Goal: Task Accomplishment & Management: Use online tool/utility

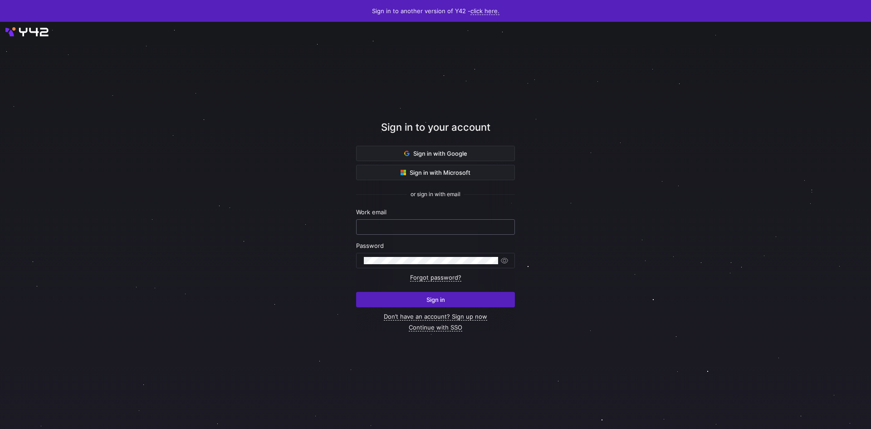
click at [422, 225] on input "text" at bounding box center [435, 226] width 143 height 7
type input "[PERSON_NAME][EMAIL_ADDRESS][PERSON_NAME][DOMAIN_NAME]"
click at [398, 266] on div at bounding box center [431, 260] width 134 height 15
click at [356, 292] on button "Sign in" at bounding box center [435, 299] width 159 height 15
click at [435, 301] on span "Sign in" at bounding box center [436, 299] width 19 height 7
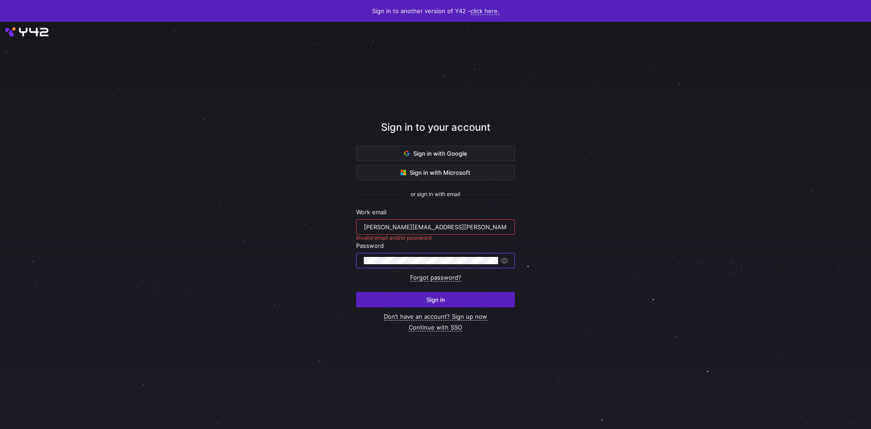
click at [303, 252] on div "Sign in to your account Sign in with Google Sign in with Microsoft or sign in w…" at bounding box center [435, 225] width 871 height 407
click at [329, 259] on div "Sign in to your account Sign in with Google Sign in with Microsoft or sign in w…" at bounding box center [435, 225] width 871 height 407
click at [356, 292] on button "Sign in" at bounding box center [435, 299] width 159 height 15
click at [432, 275] on link "Forgot password?" at bounding box center [435, 278] width 51 height 8
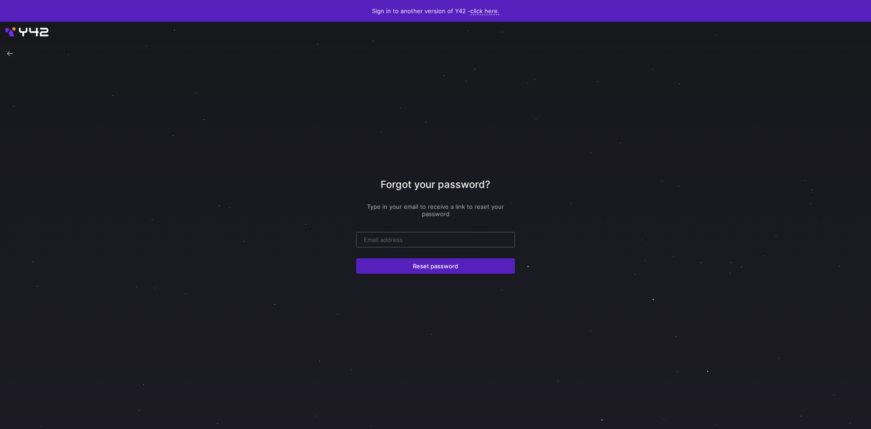
click at [420, 236] on div at bounding box center [435, 239] width 143 height 15
click at [420, 237] on input "email" at bounding box center [435, 239] width 143 height 7
click at [419, 237] on input "email" at bounding box center [435, 239] width 143 height 7
type input "[PERSON_NAME][EMAIL_ADDRESS][PERSON_NAME][DOMAIN_NAME]"
click at [444, 266] on span "Reset password" at bounding box center [435, 265] width 45 height 7
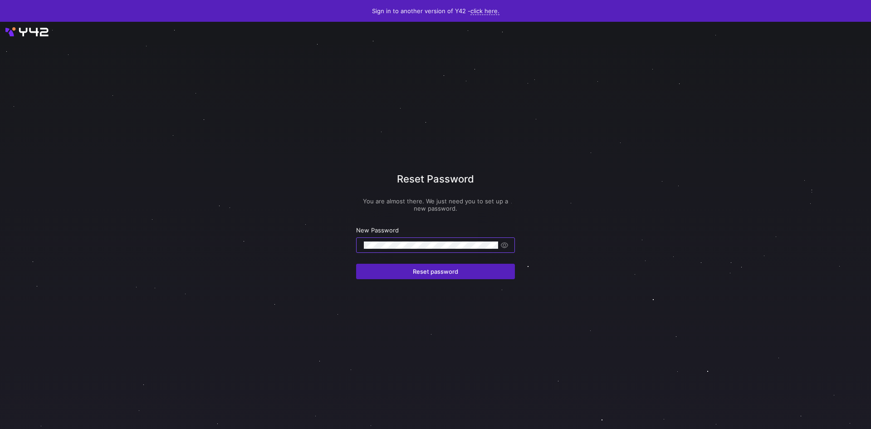
click at [526, 229] on div at bounding box center [436, 225] width 784 height 366
click at [429, 268] on span "Reset password" at bounding box center [435, 271] width 45 height 7
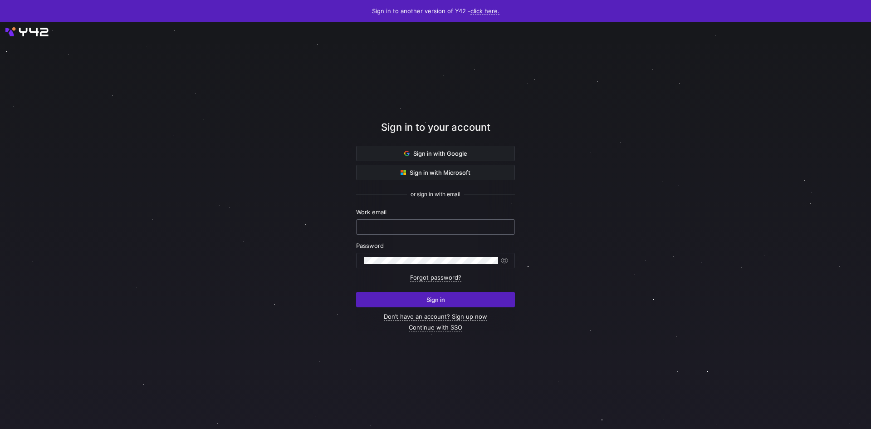
click at [406, 226] on input "text" at bounding box center [435, 226] width 143 height 7
type input "[PERSON_NAME][EMAIL_ADDRESS][PERSON_NAME][DOMAIN_NAME]"
click at [406, 255] on div at bounding box center [431, 260] width 134 height 15
click at [356, 292] on button "Sign in" at bounding box center [435, 299] width 159 height 15
click at [439, 275] on link "Forgot password?" at bounding box center [435, 278] width 51 height 8
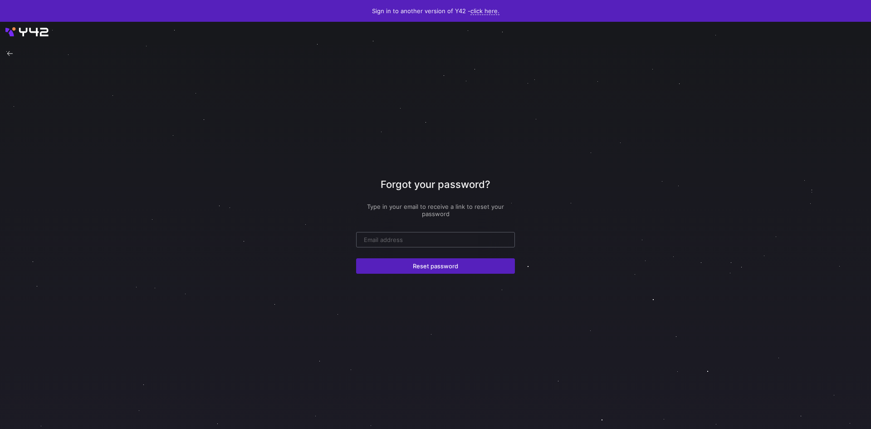
click at [423, 234] on div at bounding box center [435, 239] width 143 height 15
click at [413, 240] on input "email" at bounding box center [435, 239] width 143 height 7
type input "[PERSON_NAME][EMAIL_ADDRESS][PERSON_NAME][DOMAIN_NAME]"
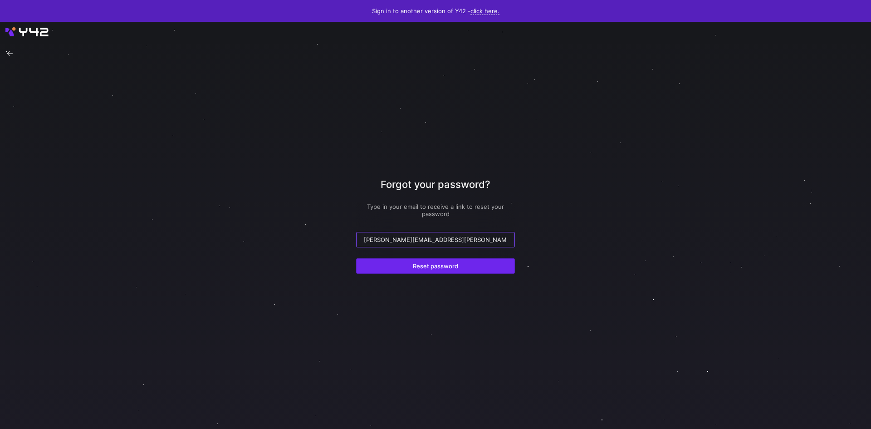
click at [423, 270] on span "submit" at bounding box center [436, 266] width 158 height 15
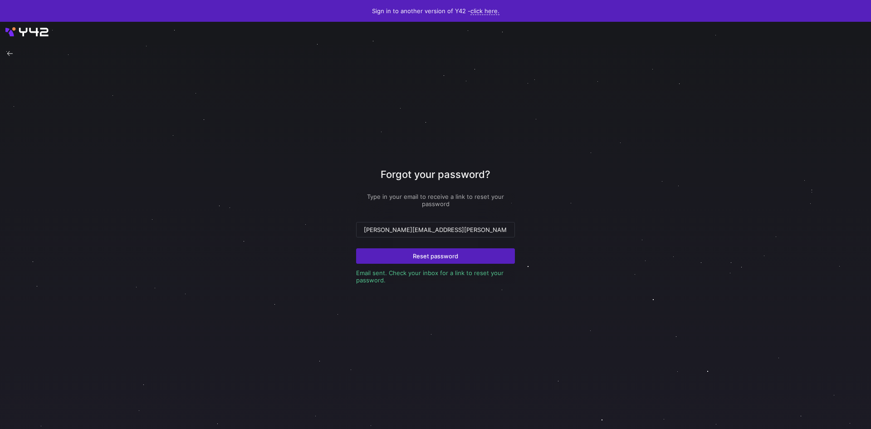
click at [129, 216] on div at bounding box center [435, 225] width 871 height 407
click at [486, 9] on link "click here." at bounding box center [485, 11] width 29 height 8
click at [482, 25] on span "V1" at bounding box center [481, 24] width 11 height 7
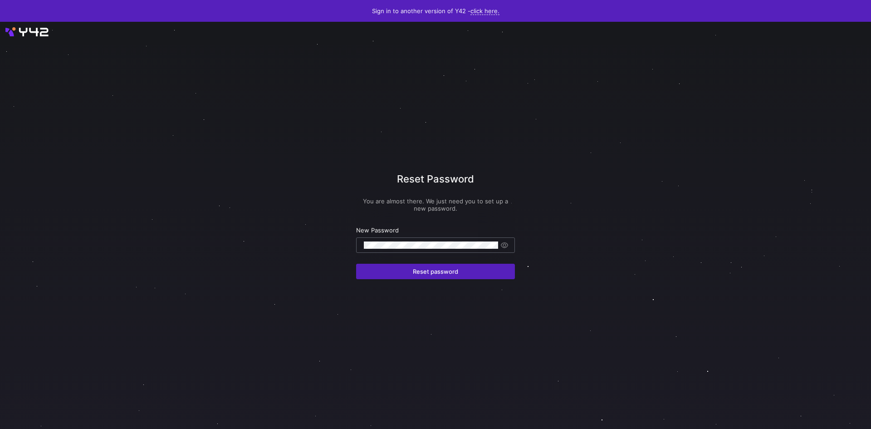
click at [356, 264] on button "Reset password" at bounding box center [435, 271] width 159 height 15
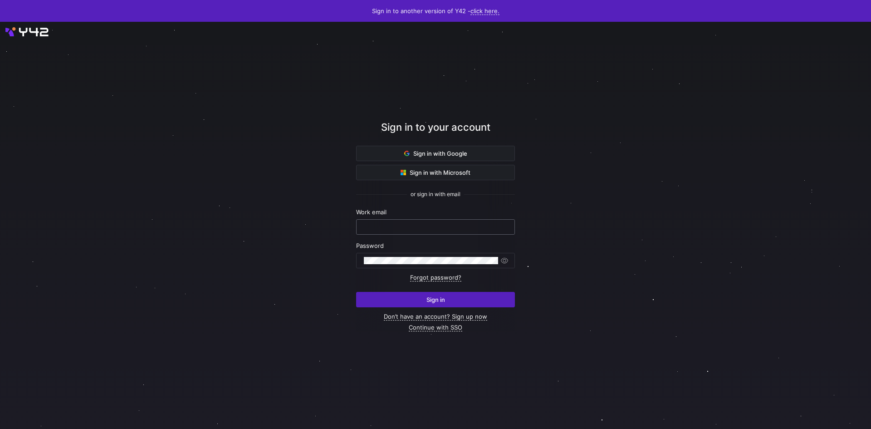
click at [405, 230] on input "text" at bounding box center [435, 226] width 143 height 7
type input "[PERSON_NAME][EMAIL_ADDRESS][PERSON_NAME][DOMAIN_NAME]"
click at [411, 255] on div at bounding box center [431, 260] width 134 height 15
click at [356, 292] on button "Sign in" at bounding box center [435, 299] width 159 height 15
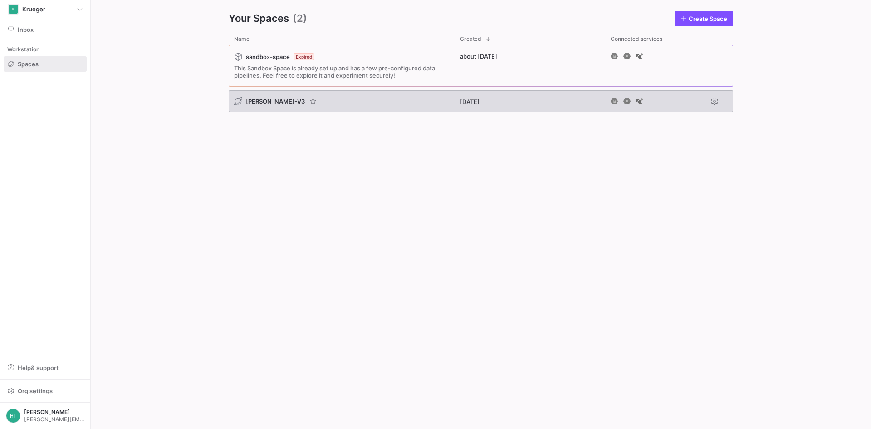
click at [362, 100] on div "[PERSON_NAME]-V3" at bounding box center [342, 101] width 226 height 22
click at [363, 100] on div "[PERSON_NAME]-V3" at bounding box center [342, 101] width 226 height 22
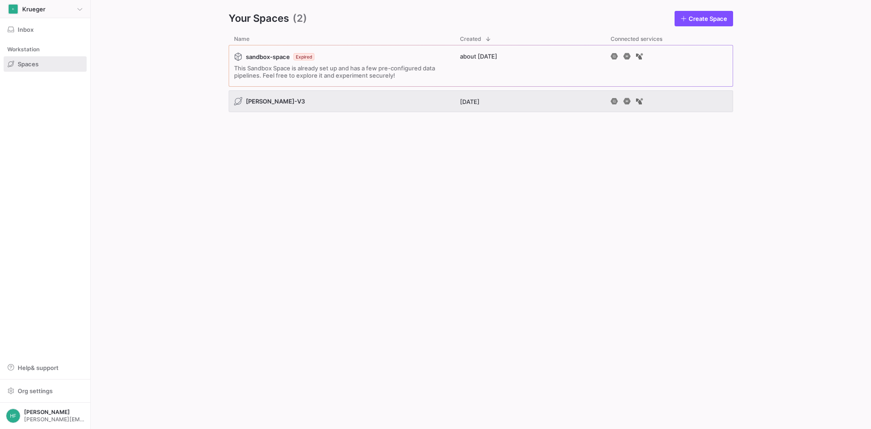
click at [80, 5] on div "K Krueger" at bounding box center [45, 9] width 75 height 11
click at [79, 5] on div at bounding box center [435, 214] width 871 height 429
click at [174, 45] on y42-org-space-overview "Your Spaces (2) Create Space Drag here to set row groups Drag here to set colum…" at bounding box center [481, 214] width 780 height 429
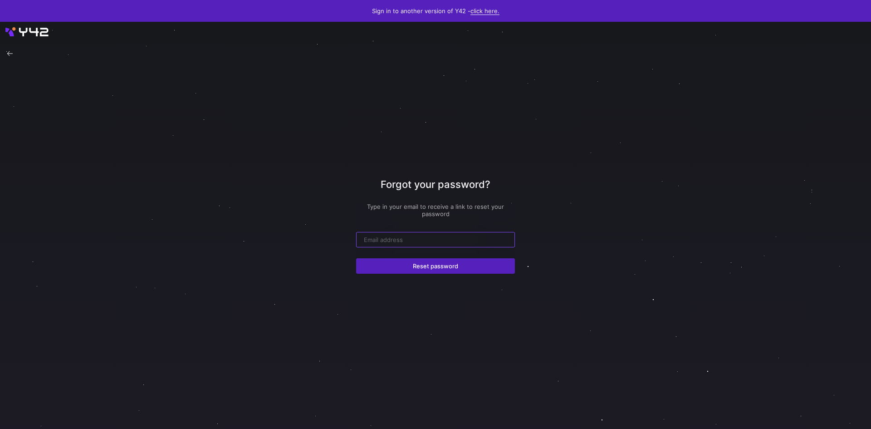
click at [479, 13] on link "click here." at bounding box center [485, 11] width 29 height 8
click at [484, 39] on span "V2" at bounding box center [481, 39] width 11 height 7
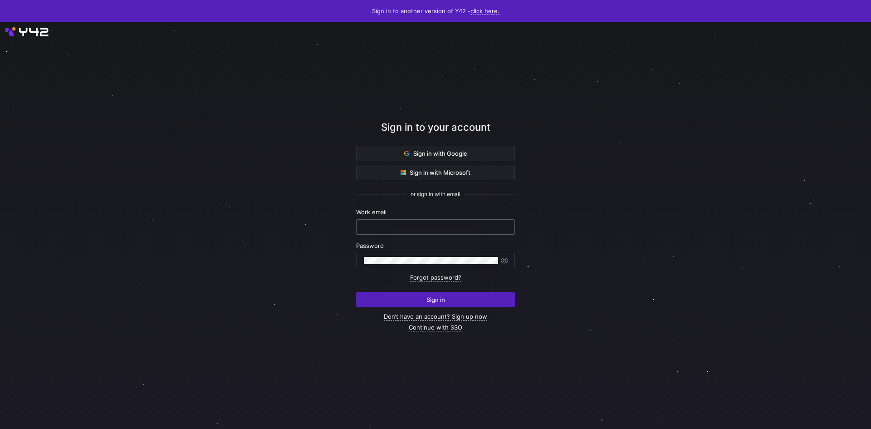
click at [481, 223] on input "text" at bounding box center [435, 226] width 143 height 7
type input "[PERSON_NAME][EMAIL_ADDRESS][PERSON_NAME][DOMAIN_NAME]"
click at [545, 222] on div at bounding box center [436, 225] width 784 height 366
click at [622, 239] on div at bounding box center [436, 225] width 784 height 366
click at [481, 12] on link "click here." at bounding box center [485, 11] width 29 height 8
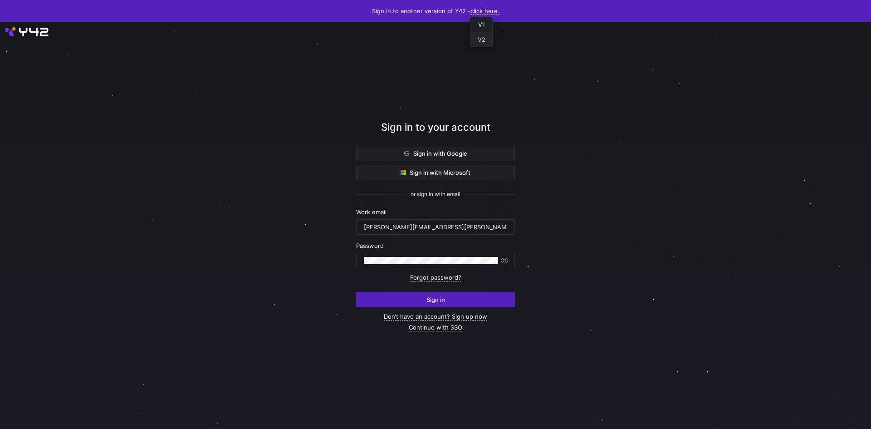
click at [486, 39] on span "V2" at bounding box center [481, 39] width 11 height 7
click at [444, 228] on input "text" at bounding box center [435, 226] width 143 height 7
click at [413, 256] on div at bounding box center [431, 260] width 134 height 15
click at [356, 292] on button "Sign in" at bounding box center [435, 299] width 159 height 15
click at [411, 304] on span "submit" at bounding box center [436, 299] width 158 height 15
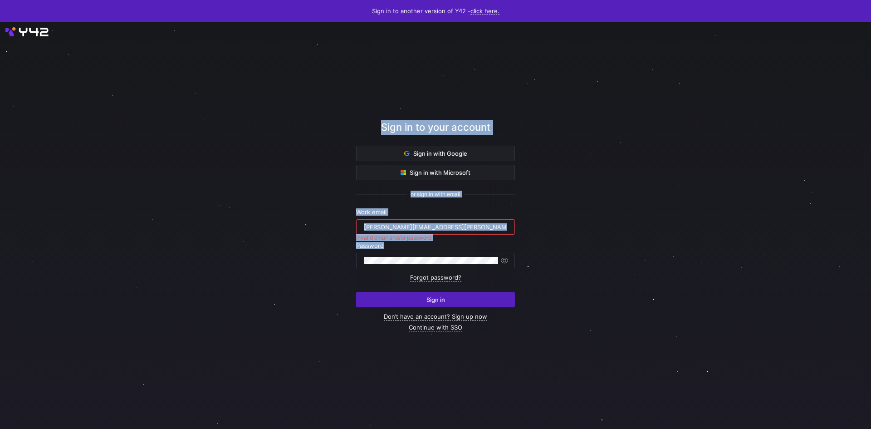
drag, startPoint x: 429, startPoint y: 267, endPoint x: 313, endPoint y: 265, distance: 115.7
click at [255, 265] on div "Sign in to your account Sign in with Google Sign in with Microsoft or sign in w…" at bounding box center [435, 225] width 871 height 407
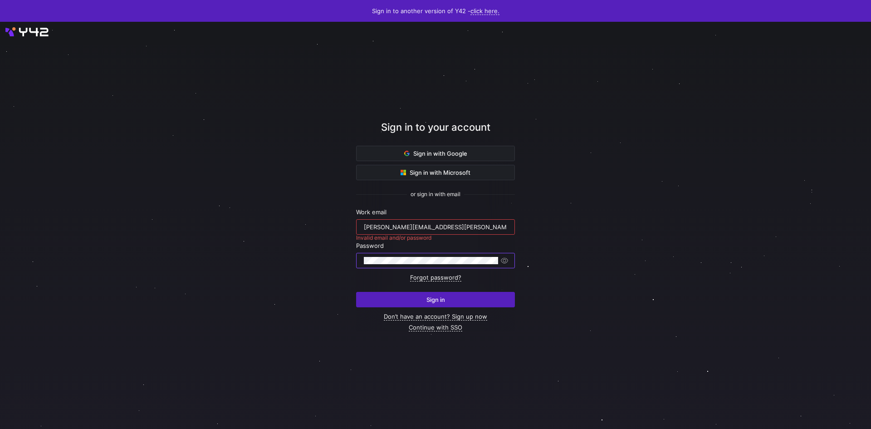
click at [267, 250] on div "Sign in to your account Sign in with Google Sign in with Microsoft or sign in w…" at bounding box center [435, 225] width 871 height 407
click at [356, 292] on button "Sign in" at bounding box center [435, 299] width 159 height 15
click at [365, 228] on input "h.faller@krueger-dirndl.de" at bounding box center [435, 226] width 143 height 7
click at [365, 228] on input "[PERSON_NAME][EMAIL_ADDRESS][PERSON_NAME][DOMAIN_NAME]" at bounding box center [435, 226] width 143 height 7
type input "[PERSON_NAME][EMAIL_ADDRESS][PERSON_NAME][DOMAIN_NAME]"
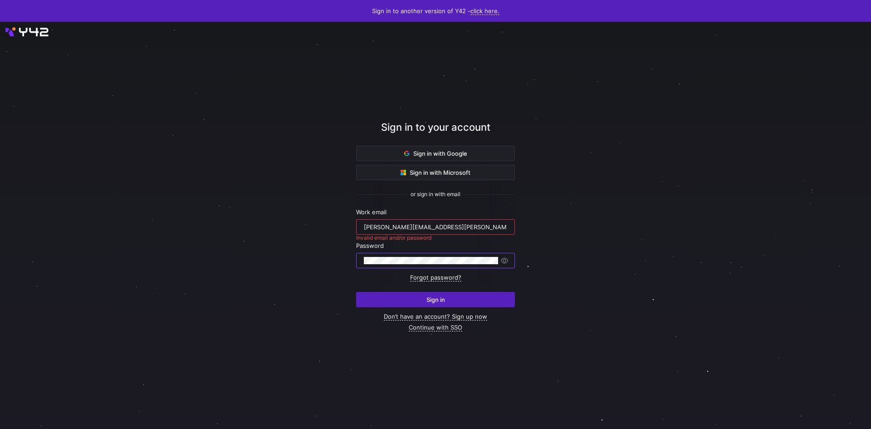
click at [258, 254] on div "Sign in to your account Sign in with Google Sign in with Microsoft or sign in w…" at bounding box center [435, 225] width 871 height 407
drag, startPoint x: 436, startPoint y: 272, endPoint x: 441, endPoint y: 265, distance: 8.8
click at [437, 272] on form "Work email h.faller@krueger-dirndl.de Invalid email and/or password Password Fo…" at bounding box center [435, 257] width 159 height 99
click at [260, 236] on div "Sign in to your account Sign in with Google Sign in with Microsoft or sign in w…" at bounding box center [435, 225] width 871 height 407
click at [334, 254] on div "Sign in to your account Sign in with Google Sign in with Microsoft or sign in w…" at bounding box center [435, 225] width 871 height 407
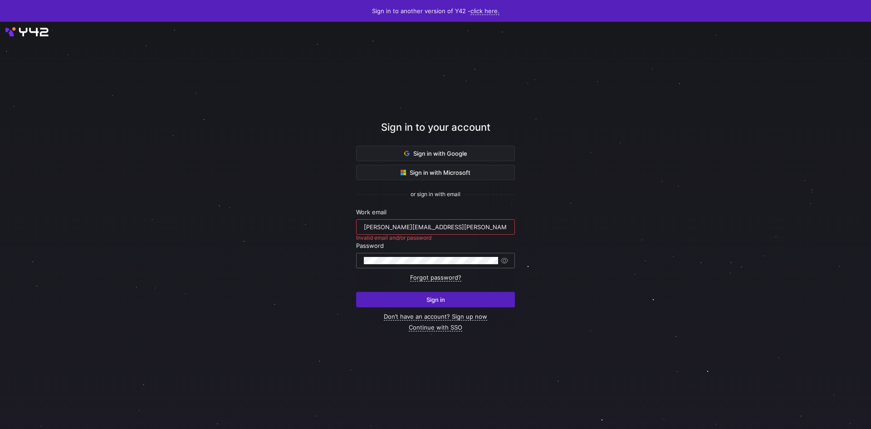
click at [363, 260] on div at bounding box center [435, 260] width 147 height 15
click at [356, 292] on button "Sign in" at bounding box center [435, 299] width 159 height 15
click at [327, 243] on div "Sign in to your account Sign in with Google Sign in with Microsoft or sign in w…" at bounding box center [435, 225] width 871 height 407
click at [363, 254] on div at bounding box center [435, 260] width 147 height 15
click at [434, 293] on span "submit" at bounding box center [436, 299] width 158 height 15
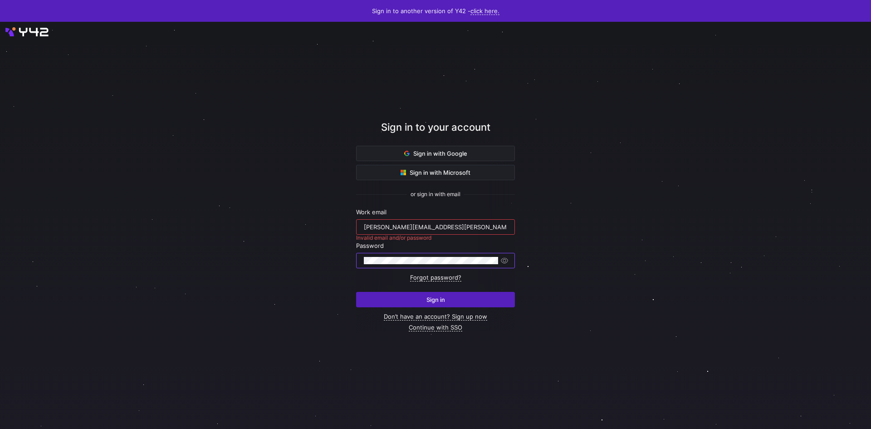
click at [356, 250] on div "Sign in to your account Sign in with Google Sign in with Microsoft or sign in w…" at bounding box center [435, 225] width 871 height 407
click at [363, 260] on div at bounding box center [435, 260] width 147 height 15
click at [356, 292] on button "Sign in" at bounding box center [435, 299] width 159 height 15
click at [364, 226] on input "h.faller@krueger-dirndl.de" at bounding box center [435, 226] width 143 height 7
drag, startPoint x: 319, startPoint y: 235, endPoint x: 354, endPoint y: 250, distance: 39.0
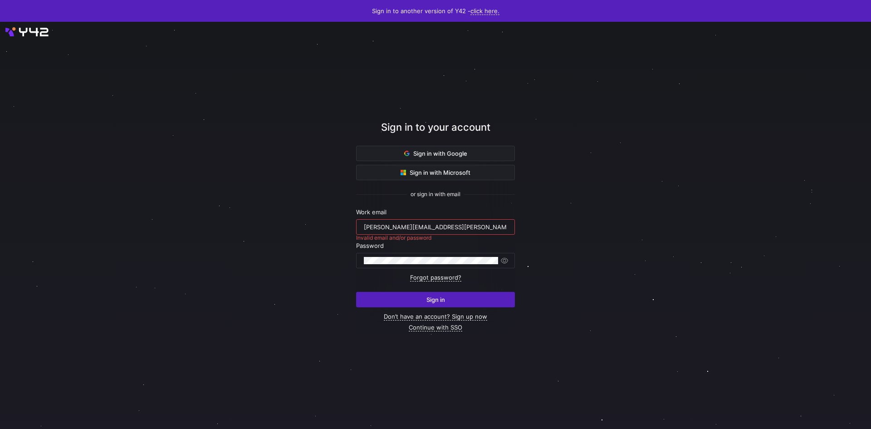
click at [319, 235] on div at bounding box center [435, 225] width 785 height 370
click at [432, 277] on link "Forgot password?" at bounding box center [435, 278] width 51 height 8
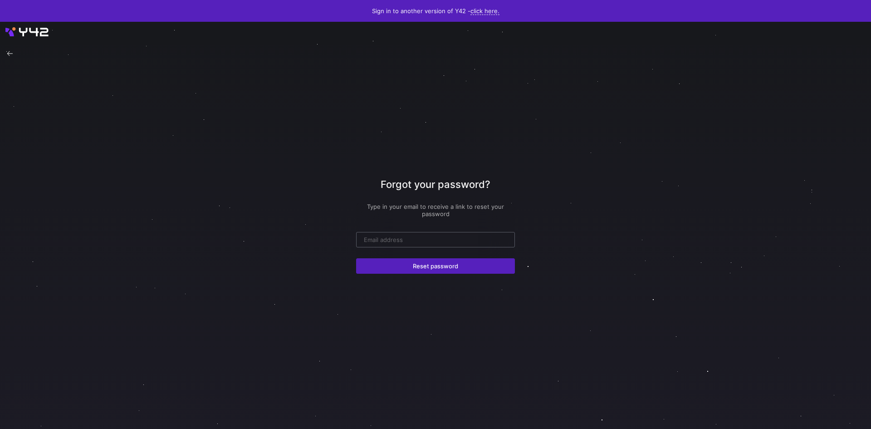
click at [404, 234] on div at bounding box center [435, 239] width 143 height 15
click at [402, 236] on div at bounding box center [435, 239] width 143 height 15
click at [401, 238] on input "email" at bounding box center [435, 239] width 143 height 7
type input "[PERSON_NAME][EMAIL_ADDRESS][PERSON_NAME][DOMAIN_NAME]"
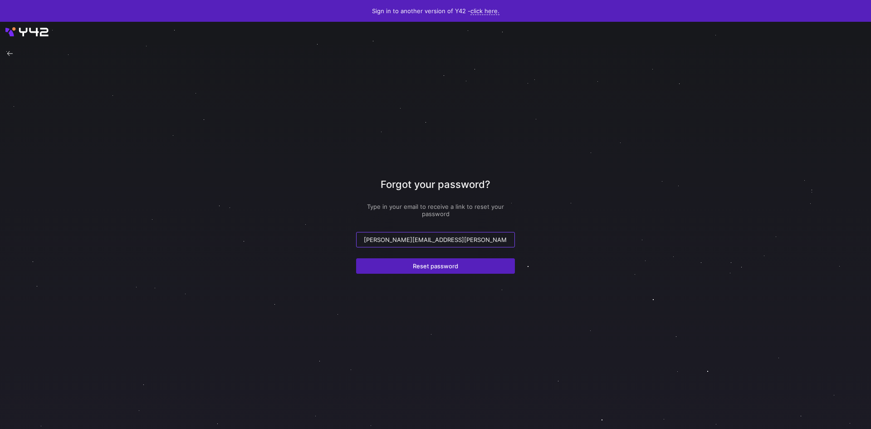
click at [421, 278] on div "Forgot your password? Type in your email to receive a link to reset your passwo…" at bounding box center [435, 225] width 159 height 356
click at [420, 268] on span "Reset password" at bounding box center [435, 265] width 45 height 7
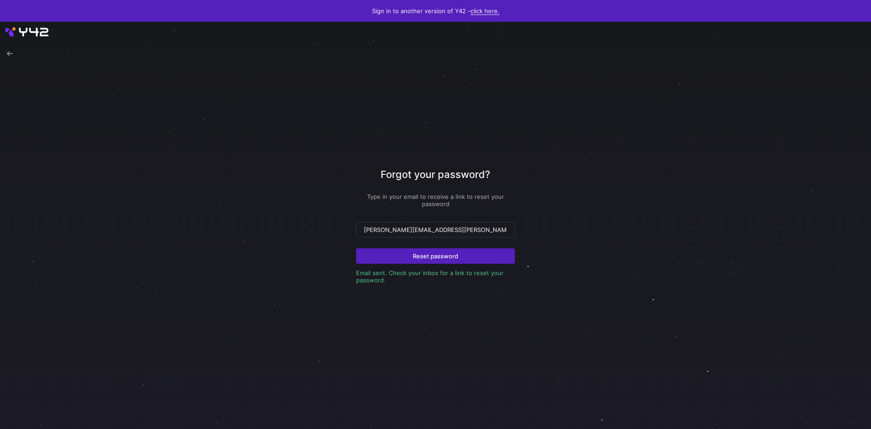
click at [492, 10] on link "click here." at bounding box center [485, 11] width 29 height 8
click at [485, 36] on span "V2" at bounding box center [481, 39] width 11 height 7
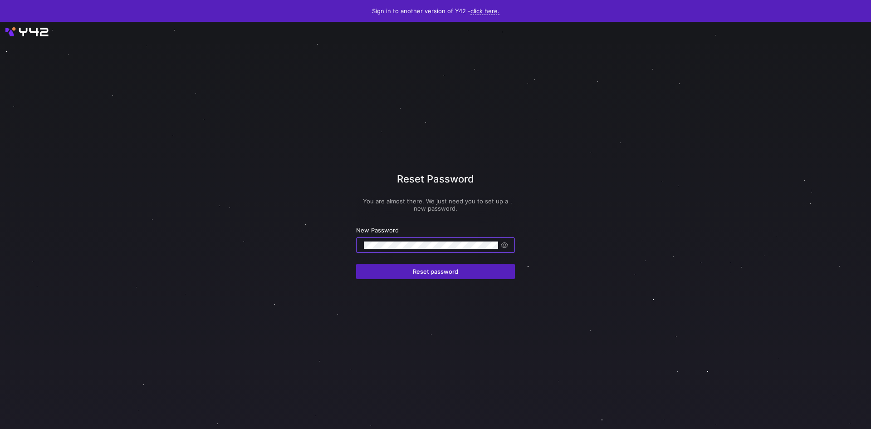
click at [413, 262] on y42-button "Reset password" at bounding box center [435, 266] width 159 height 26
click at [415, 268] on span "Reset password" at bounding box center [435, 271] width 45 height 7
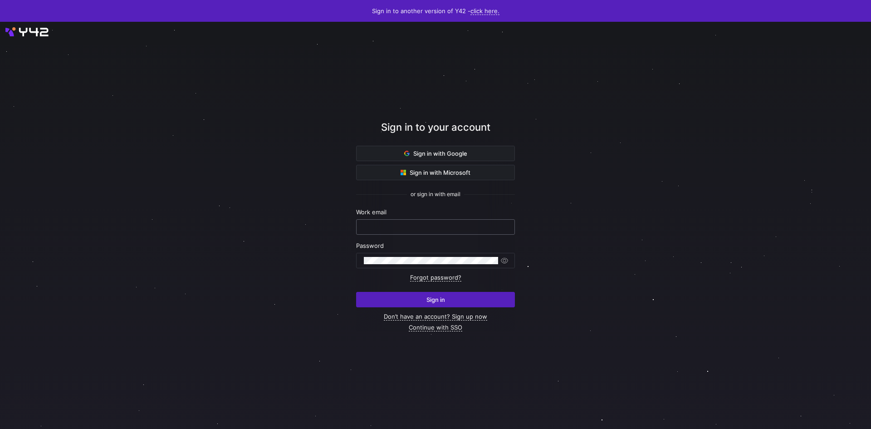
click at [409, 234] on div at bounding box center [435, 226] width 159 height 15
click at [410, 230] on input "text" at bounding box center [435, 226] width 143 height 7
type input "h.faller@krueger-dirndl.de"
click at [426, 254] on div at bounding box center [431, 260] width 134 height 15
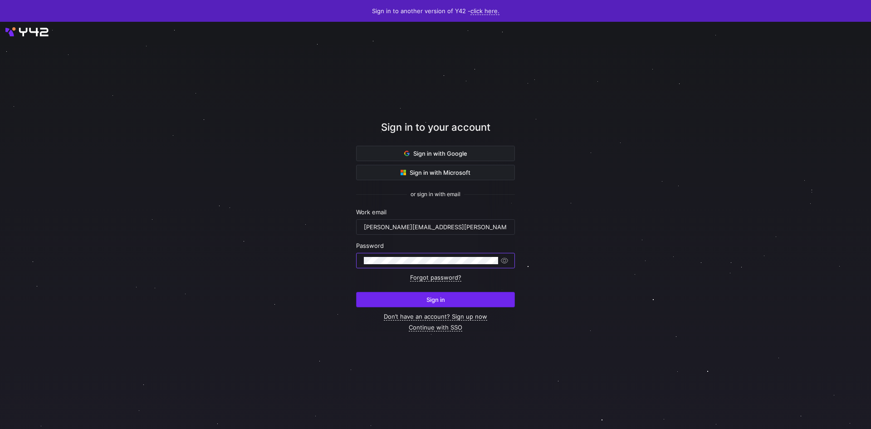
click at [426, 296] on span "submit" at bounding box center [436, 299] width 158 height 15
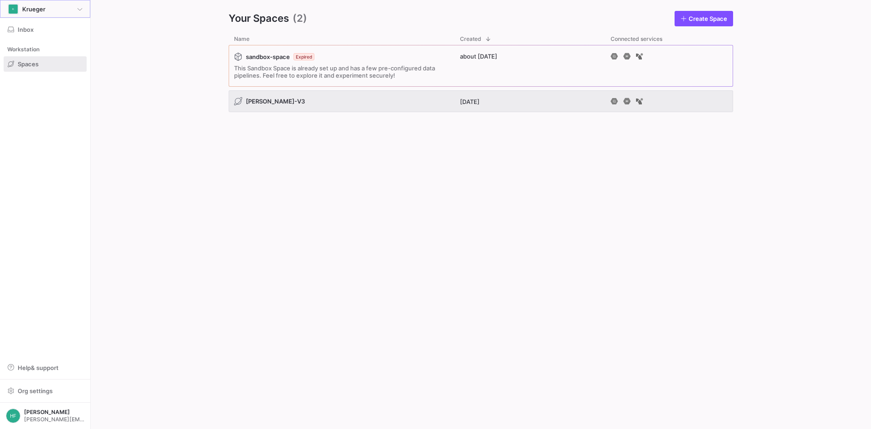
click at [84, 10] on span at bounding box center [44, 8] width 89 height 17
click at [81, 8] on div at bounding box center [435, 214] width 871 height 429
click at [134, 24] on y42-org-space-overview "Your Spaces (2) Create Space Drag here to set row groups Drag here to set colum…" at bounding box center [481, 214] width 780 height 429
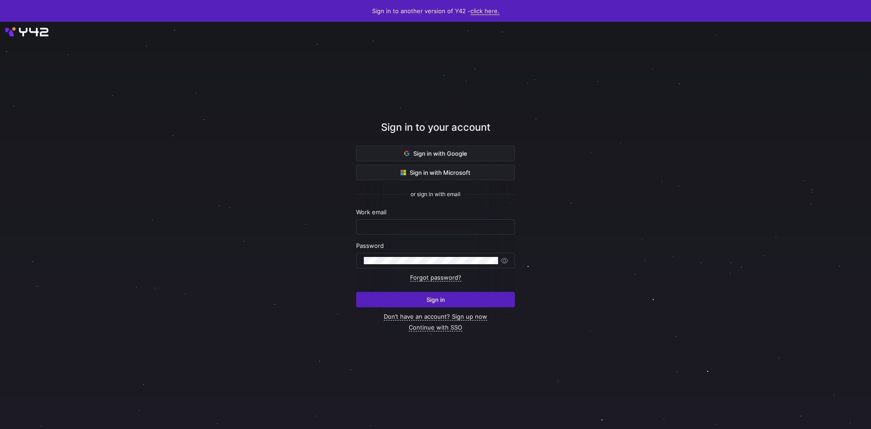
click at [479, 9] on link "click here." at bounding box center [485, 11] width 29 height 8
click at [480, 40] on span "V2" at bounding box center [481, 39] width 11 height 7
drag, startPoint x: 408, startPoint y: 226, endPoint x: 413, endPoint y: 230, distance: 5.8
click at [408, 226] on input "text" at bounding box center [435, 226] width 143 height 7
type input "[PERSON_NAME][EMAIL_ADDRESS][PERSON_NAME][DOMAIN_NAME]"
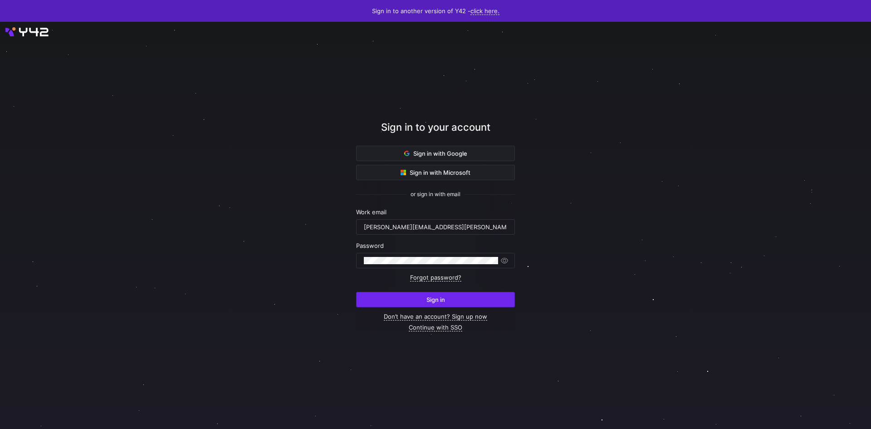
click at [445, 295] on span "submit" at bounding box center [436, 299] width 158 height 15
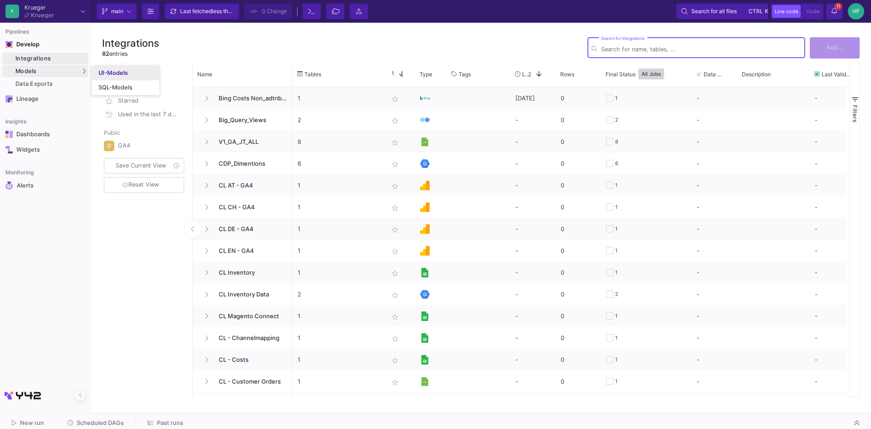
click at [109, 76] on div "UI-Models" at bounding box center [112, 72] width 29 height 7
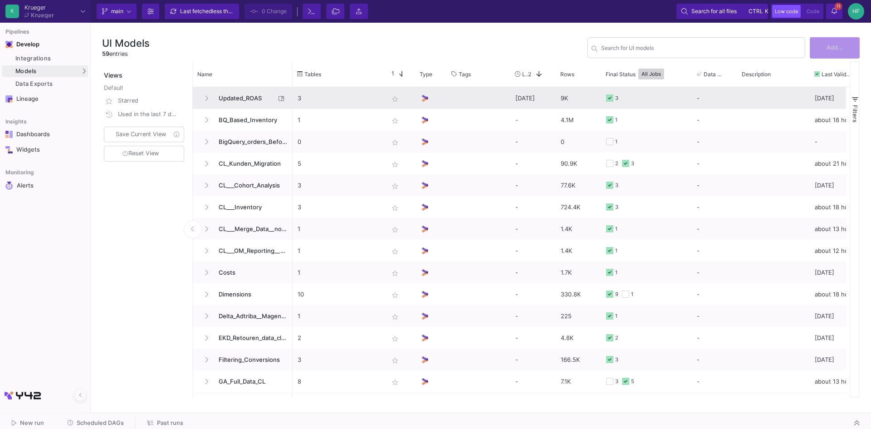
click at [230, 97] on span "Updated_ROAS" at bounding box center [244, 98] width 62 height 21
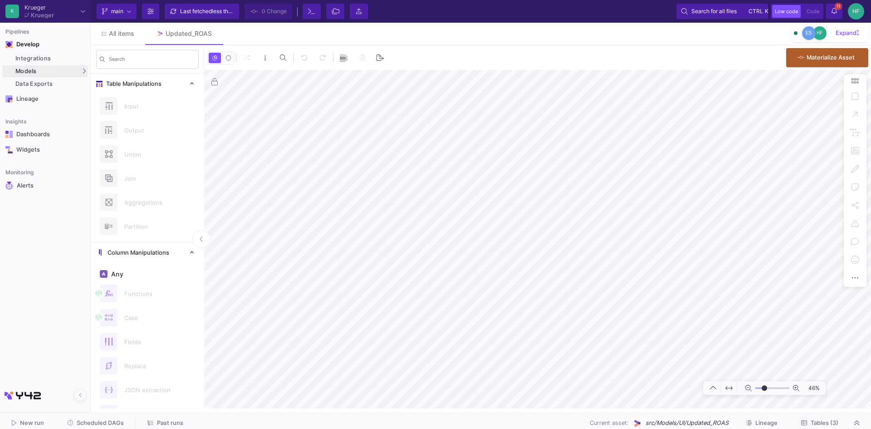
type input "-6"
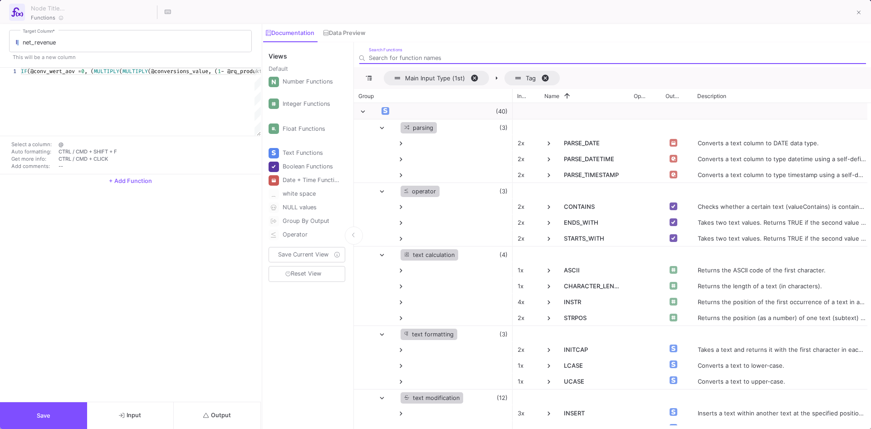
click at [139, 408] on button "Input" at bounding box center [130, 415] width 87 height 27
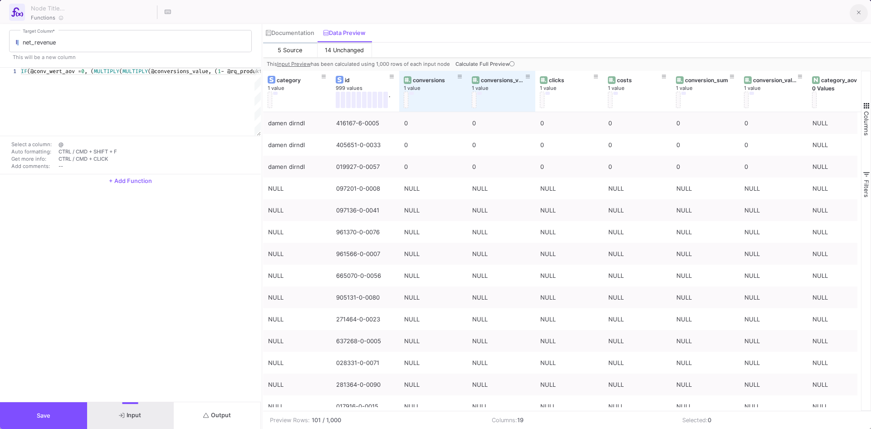
click at [862, 13] on button at bounding box center [859, 13] width 18 height 18
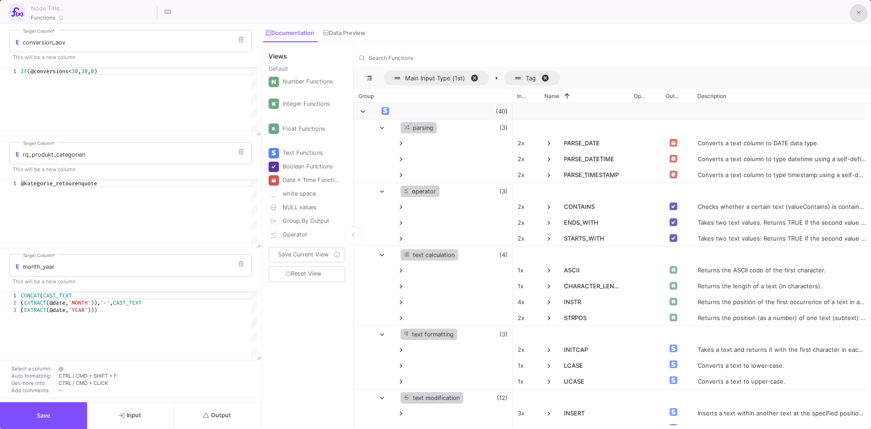
click at [860, 14] on icon at bounding box center [859, 13] width 4 height 6
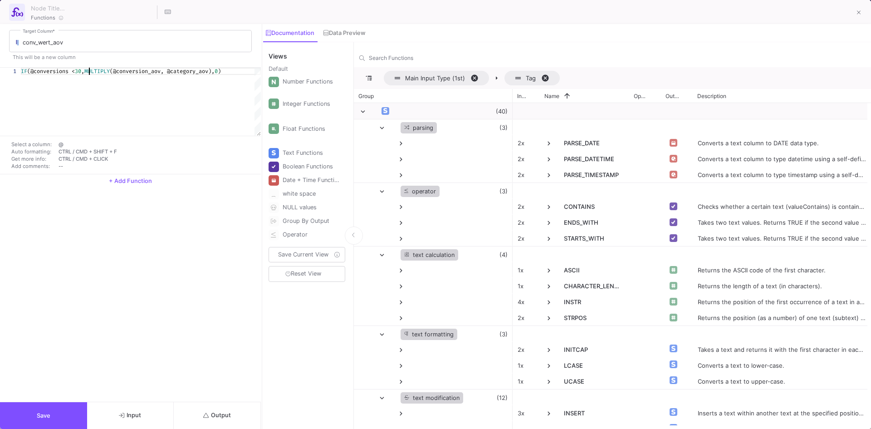
scroll to position [0, 215]
drag, startPoint x: 88, startPoint y: 70, endPoint x: 75, endPoint y: 72, distance: 13.3
drag, startPoint x: 91, startPoint y: 71, endPoint x: 217, endPoint y: 72, distance: 126.2
click at [859, 15] on icon at bounding box center [859, 13] width 4 height 6
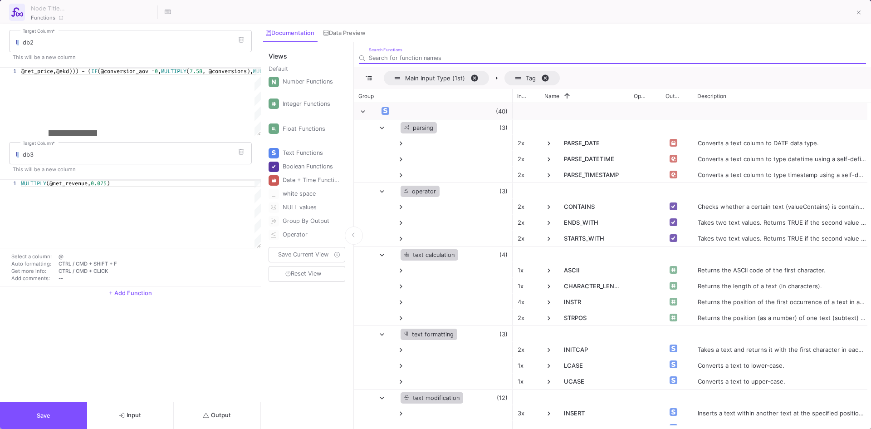
drag, startPoint x: 52, startPoint y: 134, endPoint x: 79, endPoint y: 134, distance: 27.7
click at [79, 134] on div at bounding box center [73, 132] width 49 height 5
drag, startPoint x: 78, startPoint y: 133, endPoint x: 122, endPoint y: 133, distance: 43.6
click at [122, 133] on div at bounding box center [116, 132] width 49 height 5
drag, startPoint x: 131, startPoint y: 134, endPoint x: 180, endPoint y: 132, distance: 48.6
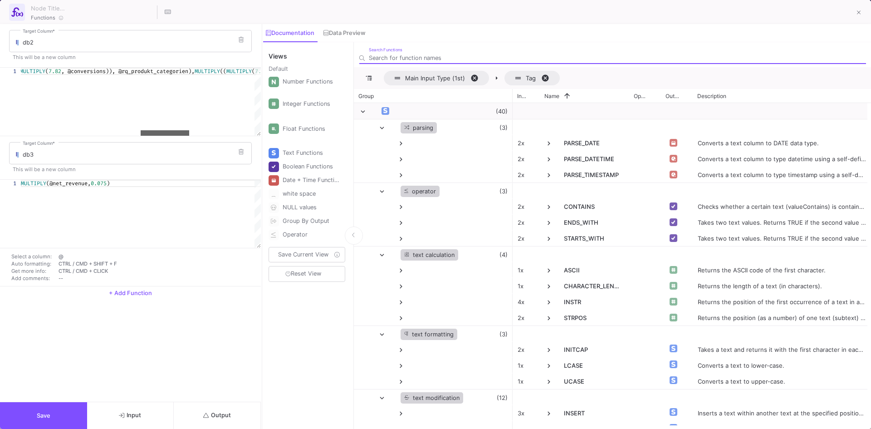
click at [180, 132] on div at bounding box center [165, 132] width 49 height 5
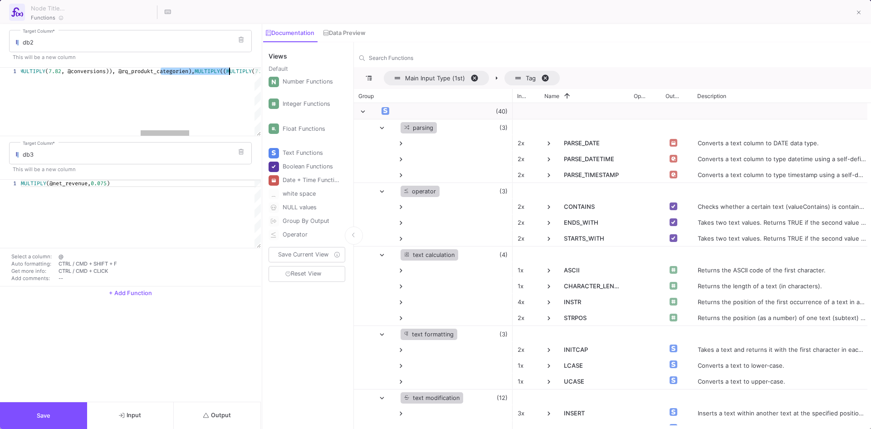
click at [151, 414] on button "Input" at bounding box center [130, 415] width 87 height 27
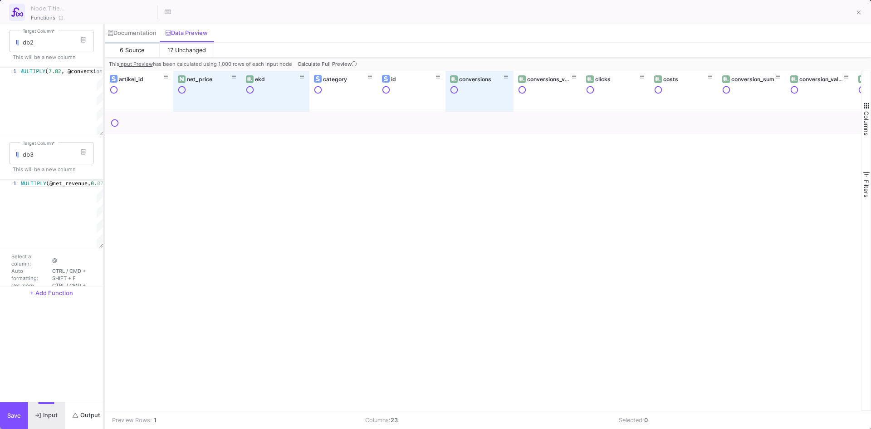
drag, startPoint x: 261, startPoint y: 246, endPoint x: 103, endPoint y: 284, distance: 162.3
click at [103, 284] on div at bounding box center [104, 226] width 2 height 405
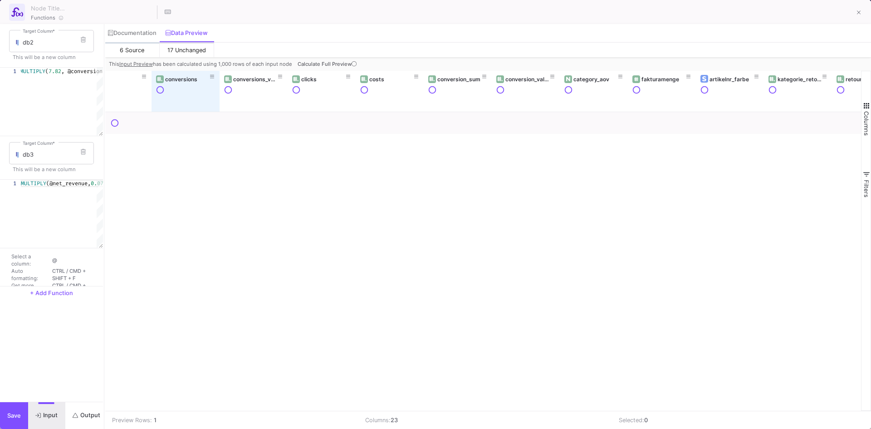
scroll to position [0, 298]
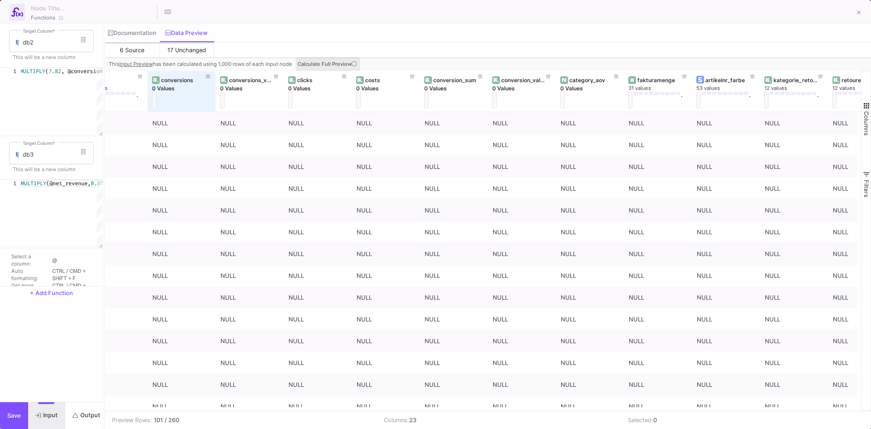
click at [353, 64] on icon at bounding box center [354, 63] width 5 height 5
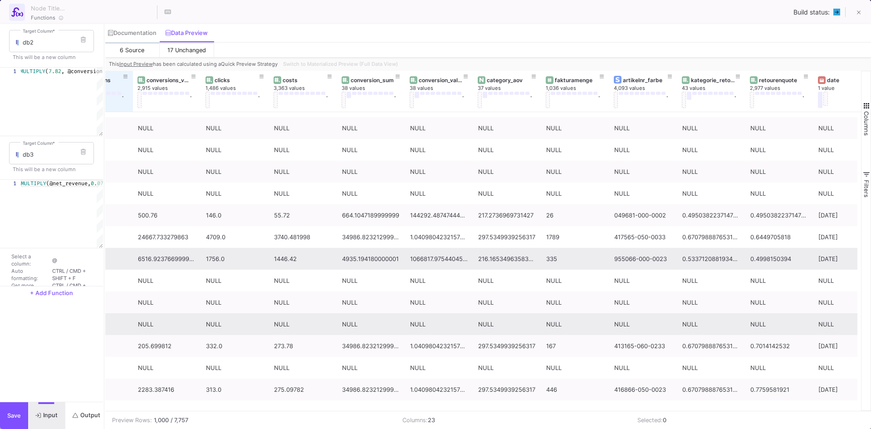
scroll to position [0, 0]
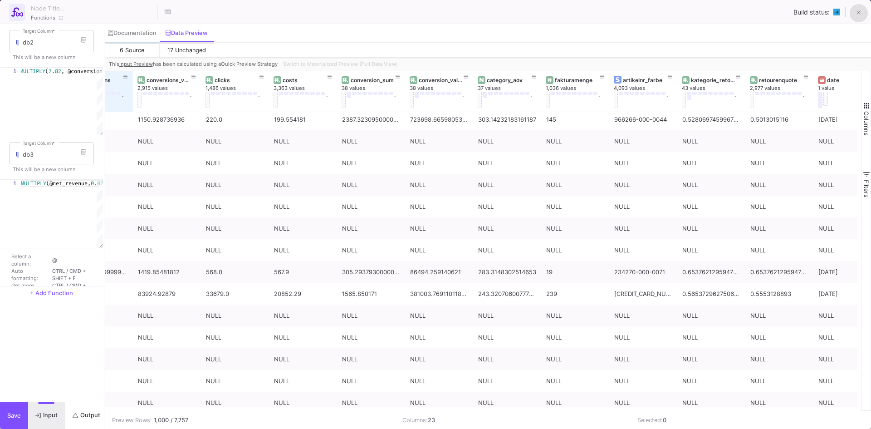
click at [855, 16] on button at bounding box center [859, 13] width 18 height 18
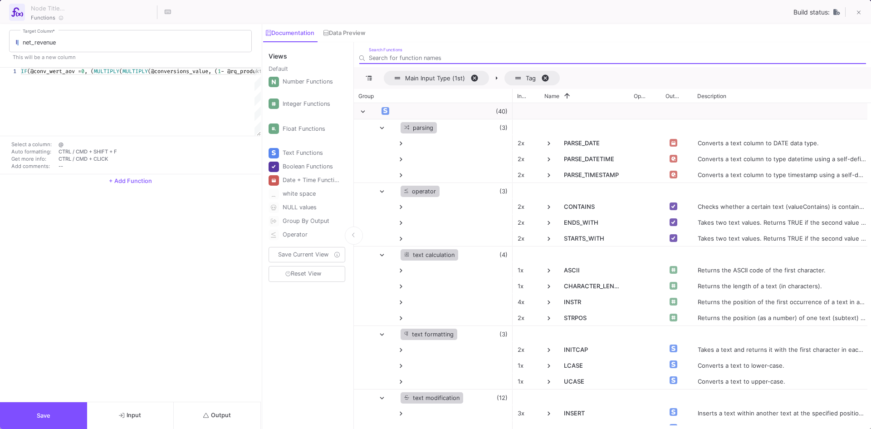
click at [133, 413] on span "Input" at bounding box center [130, 415] width 22 height 7
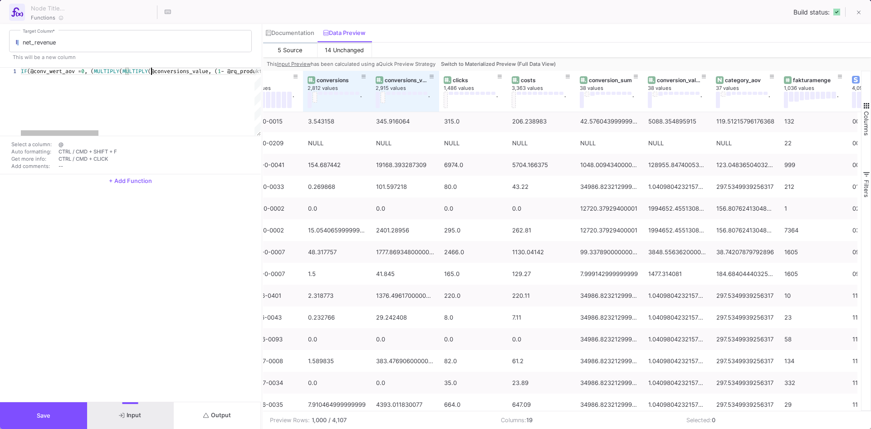
scroll to position [0, 705]
drag, startPoint x: 152, startPoint y: 74, endPoint x: -126, endPoint y: 75, distance: 277.7
click at [105, 67] on div "1 IF (@conv_wert_aov · = · 0 , · ( MULTIPLY ( MULTIPLY (@conversions_value, ( 1…" at bounding box center [130, 120] width 261 height 107
drag, startPoint x: 73, startPoint y: 132, endPoint x: 88, endPoint y: 135, distance: 16.2
click at [88, 135] on div at bounding box center [76, 132] width 78 height 5
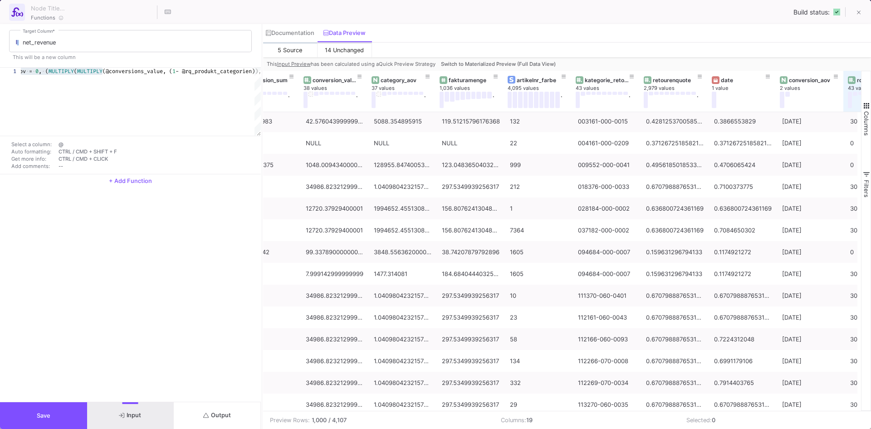
scroll to position [0, 474]
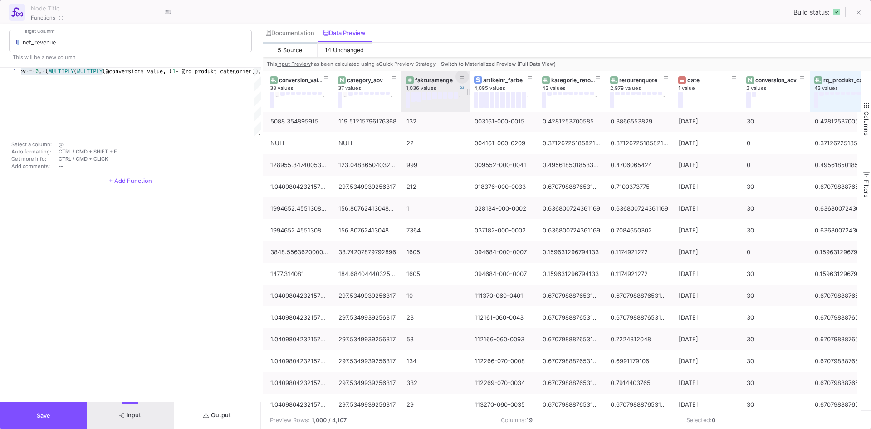
click at [462, 76] on icon at bounding box center [462, 76] width 5 height 5
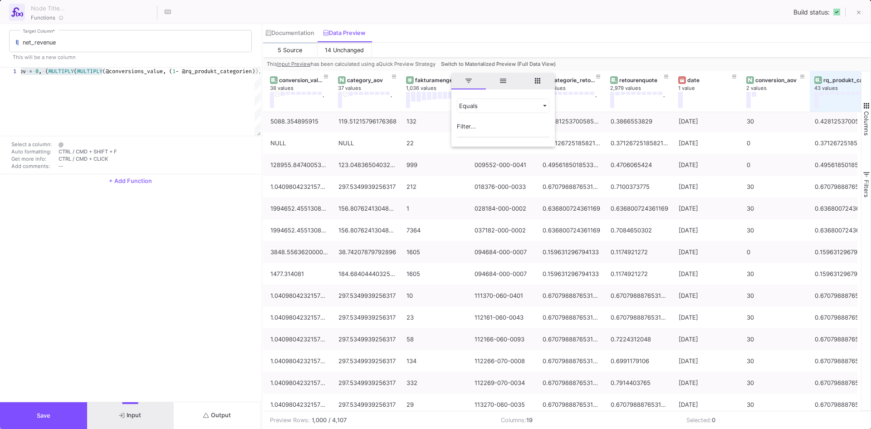
click at [486, 125] on input "Filter Value" at bounding box center [503, 128] width 93 height 18
click at [682, 15] on div "Functions Build status:" at bounding box center [435, 12] width 871 height 24
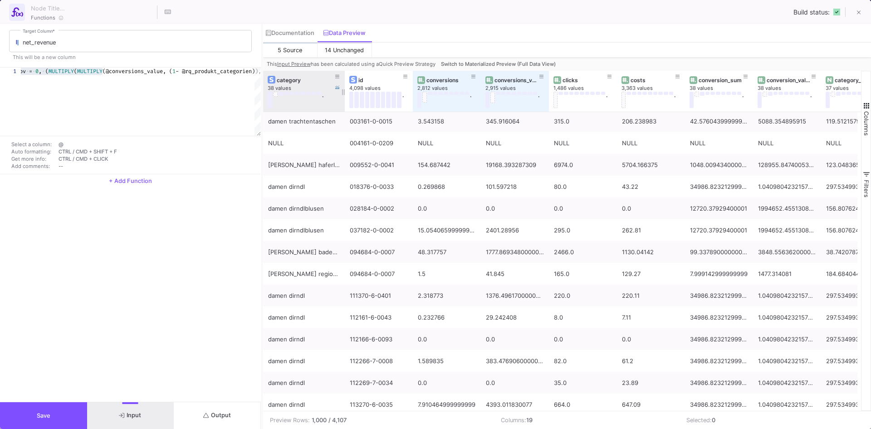
drag, startPoint x: 329, startPoint y: 81, endPoint x: 343, endPoint y: 81, distance: 13.6
click at [343, 81] on div at bounding box center [345, 91] width 4 height 41
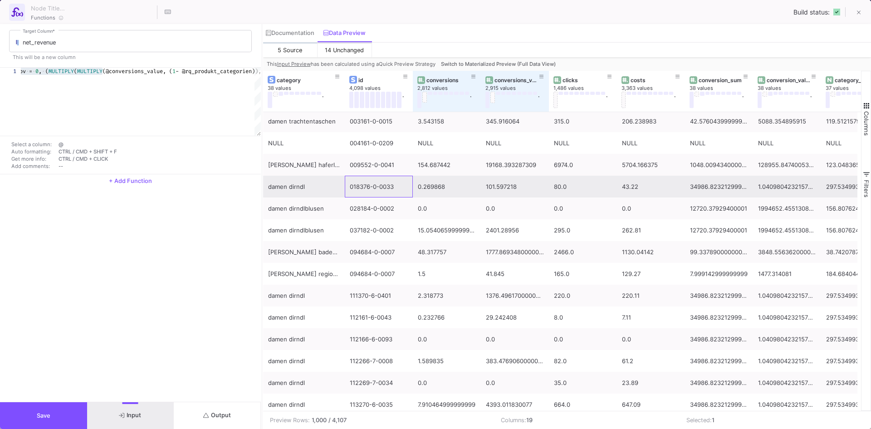
drag, startPoint x: 403, startPoint y: 186, endPoint x: 345, endPoint y: 187, distance: 58.5
click at [345, 187] on div "018376-0-0033" at bounding box center [379, 187] width 68 height 22
drag, startPoint x: 349, startPoint y: 187, endPoint x: 376, endPoint y: 186, distance: 26.3
click at [376, 186] on div "018376-0-0033" at bounding box center [379, 186] width 58 height 21
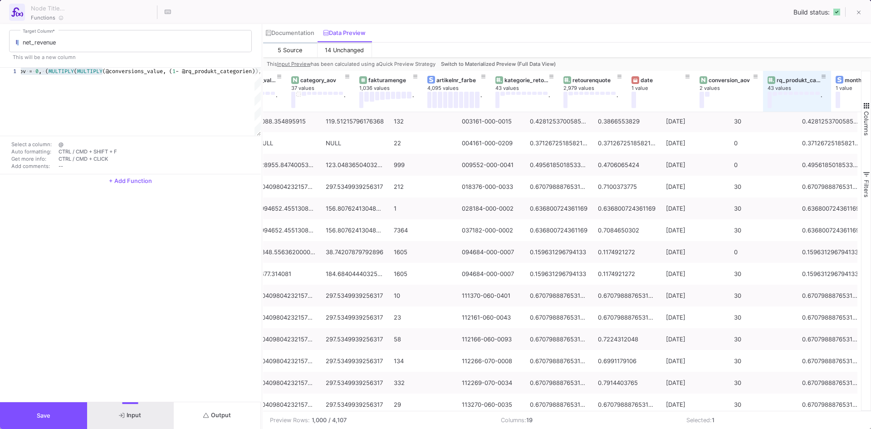
scroll to position [0, 535]
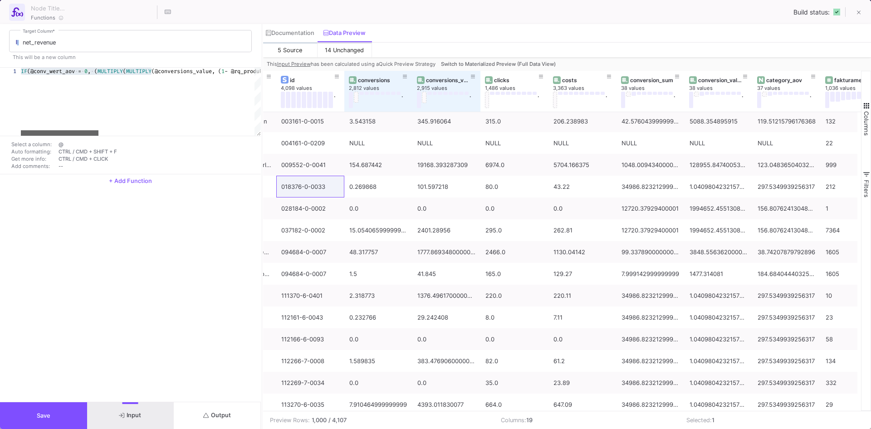
drag, startPoint x: 79, startPoint y: 133, endPoint x: 43, endPoint y: 140, distance: 37.5
click at [43, 140] on div "1 IF (@conv_wert_aov · = · 0 , · ( MULTIPLY ( MULTIPLY (@conversions_value, ( 1…" at bounding box center [130, 121] width 261 height 107
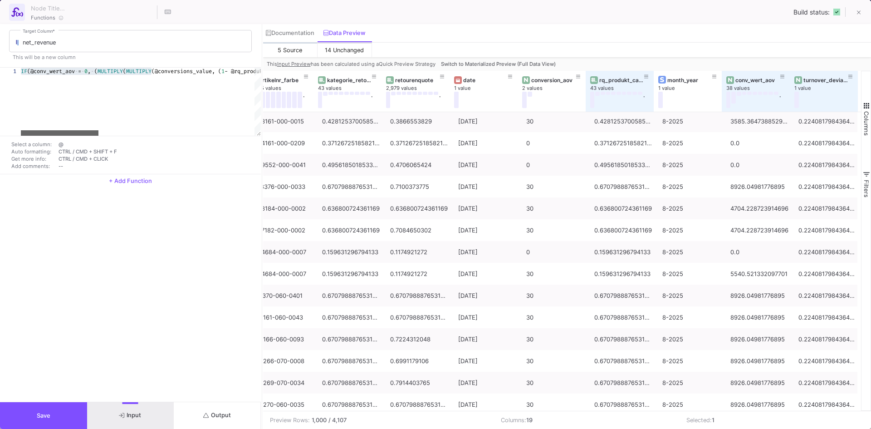
drag, startPoint x: 72, startPoint y: 134, endPoint x: -79, endPoint y: 140, distance: 151.7
click at [0, 140] on html "K Krueger Krueger Current branch main Branch Options Last fetched 10 minutes ag…" at bounding box center [435, 214] width 871 height 429
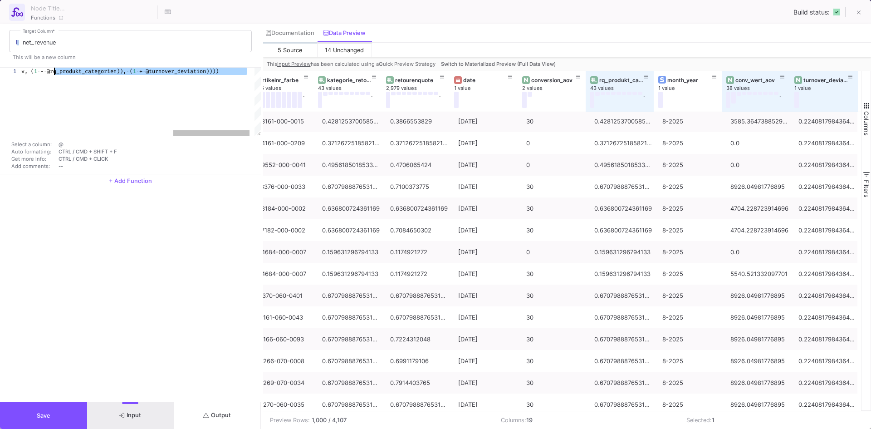
click at [55, 131] on div "IF (@conv_wert_aov = 0 , ( MULTIPLY ( MULTIPLY (@conversions_value, ( 1 - @rq_p…" at bounding box center [141, 102] width 240 height 68
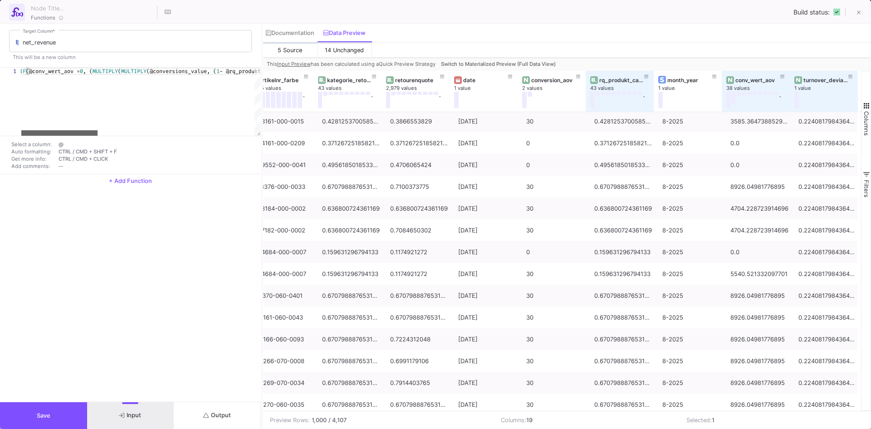
click at [59, 134] on div at bounding box center [59, 132] width 76 height 5
drag, startPoint x: 59, startPoint y: 134, endPoint x: 115, endPoint y: 137, distance: 55.9
click at [115, 137] on div "1 IF (@conv_wert_aov = 0 , ( MULTIPLY ( MULTIPLY (@conversions_value, ( 1 - @rq…" at bounding box center [130, 121] width 261 height 107
drag, startPoint x: 121, startPoint y: 131, endPoint x: 78, endPoint y: 138, distance: 44.2
click at [78, 138] on div "1 IF (@conv_wert_aov = 0 , ( MULTIPLY ( MULTIPLY (@conversions_value, ( 1 - @rq…" at bounding box center [130, 121] width 261 height 107
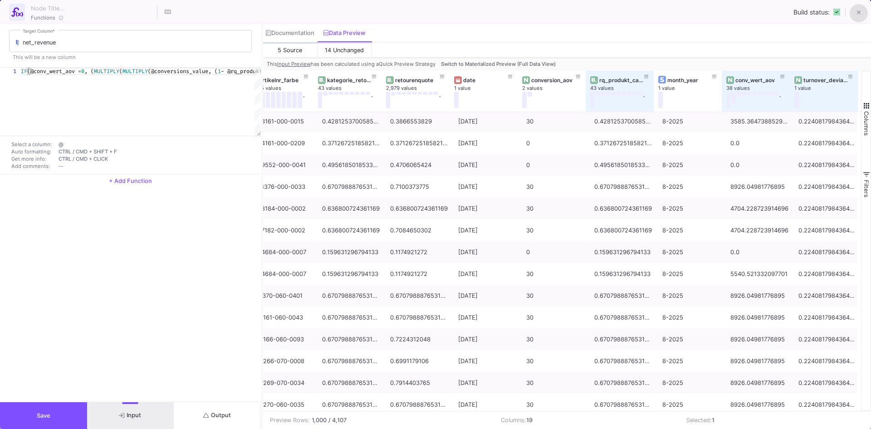
click at [858, 11] on icon at bounding box center [859, 13] width 4 height 6
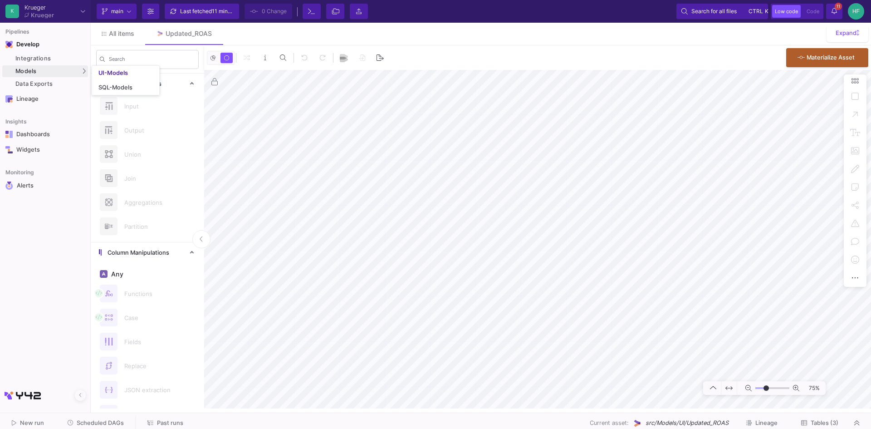
click at [47, 68] on div "Models" at bounding box center [45, 71] width 86 height 12
click at [99, 75] on div "UI-Models" at bounding box center [112, 72] width 29 height 7
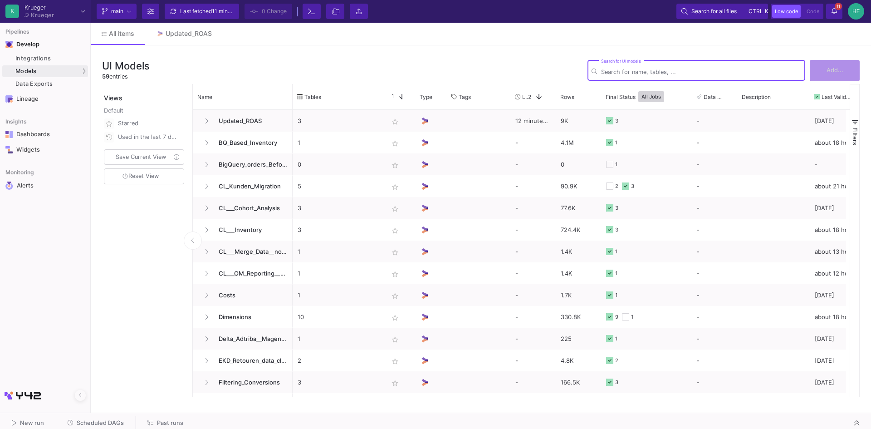
click at [640, 67] on div "Search for UI models" at bounding box center [701, 70] width 200 height 22
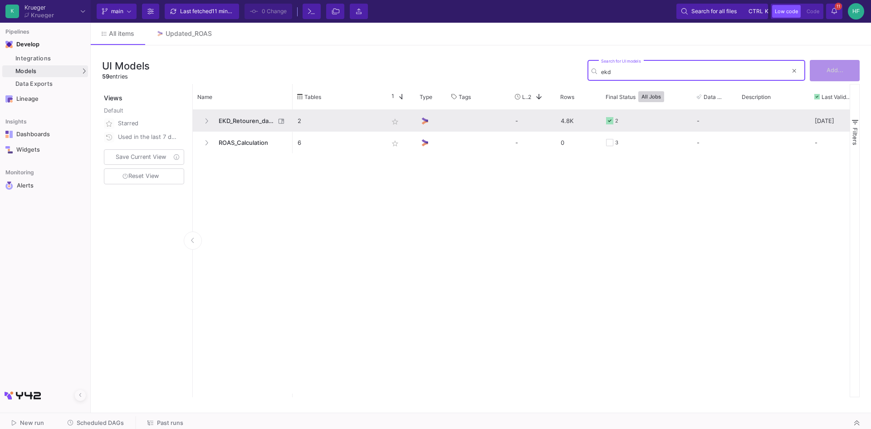
type input "ekd"
click at [259, 120] on span "EKD_Retouren_data_cleaning" at bounding box center [244, 120] width 62 height 21
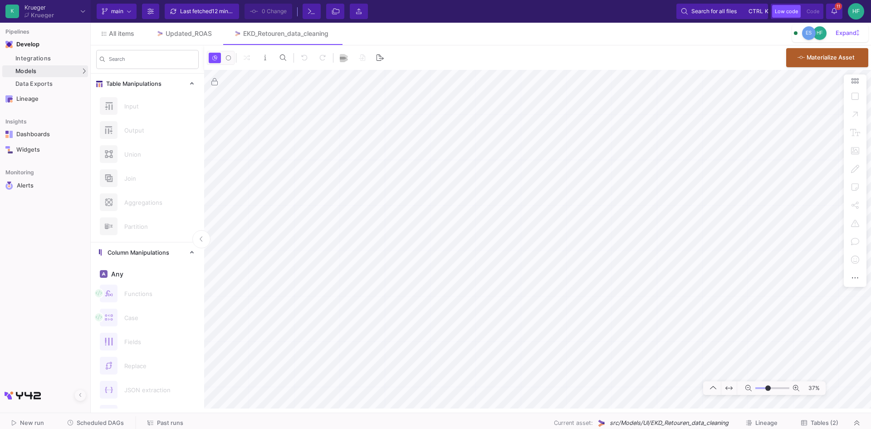
type input "2"
click at [768, 387] on input "range" at bounding box center [773, 388] width 34 height 11
type input "-20"
click at [127, 72] on div "UI-Models" at bounding box center [112, 72] width 29 height 7
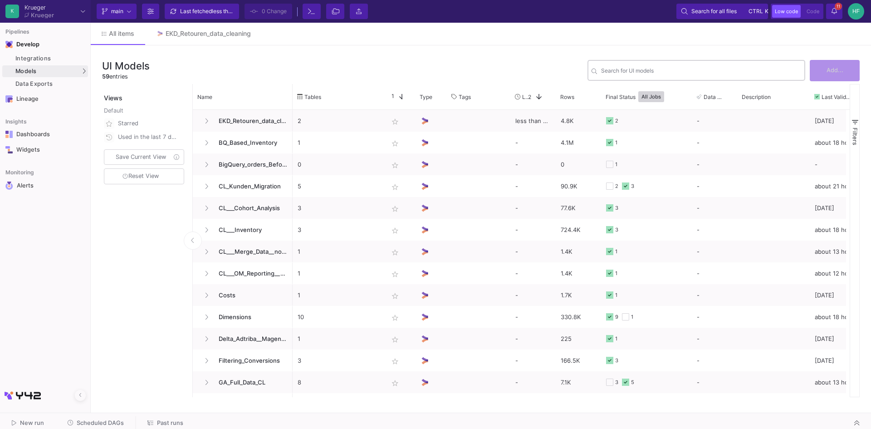
click at [671, 66] on div "Search for UI models" at bounding box center [701, 70] width 200 height 22
drag, startPoint x: 671, startPoint y: 66, endPoint x: 659, endPoint y: 69, distance: 12.8
click at [659, 69] on input "Search for UI models" at bounding box center [701, 72] width 200 height 7
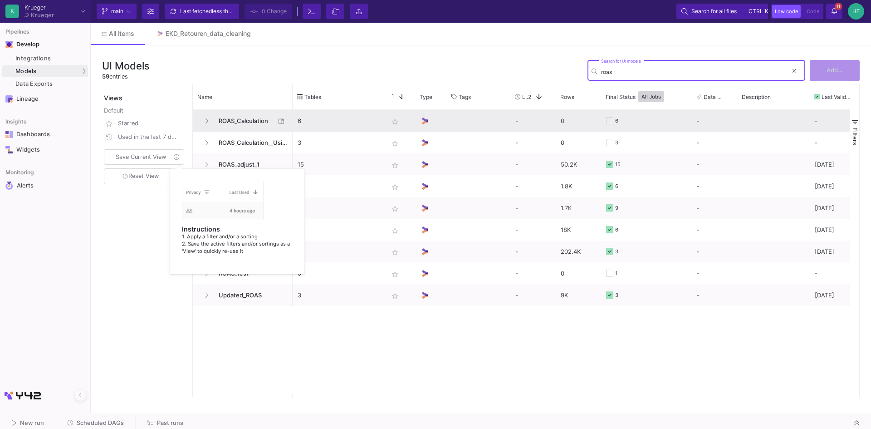
type input "roas"
click at [245, 122] on span "ROAS_Calculation" at bounding box center [244, 120] width 62 height 21
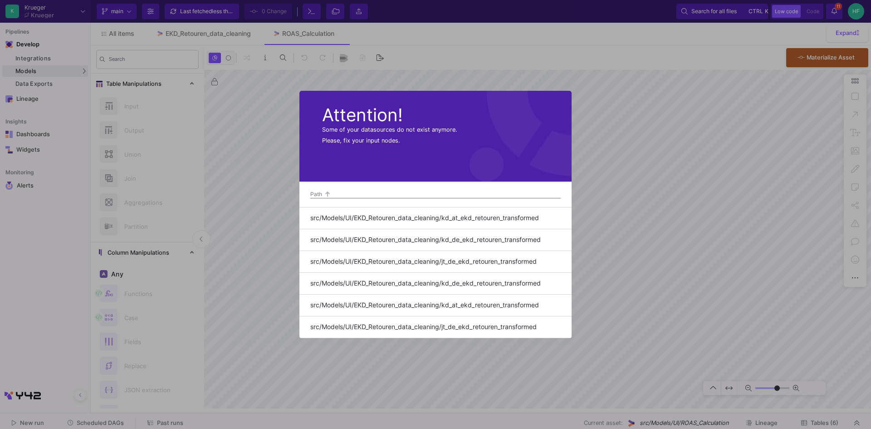
type input "-42"
click at [499, 71] on div at bounding box center [435, 214] width 871 height 429
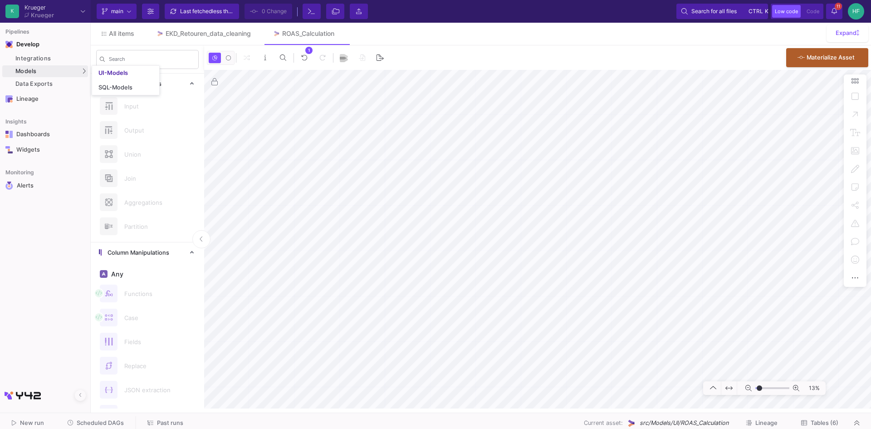
click at [136, 72] on div "Search" at bounding box center [147, 59] width 113 height 28
click at [128, 74] on link "UI-Models" at bounding box center [125, 73] width 67 height 15
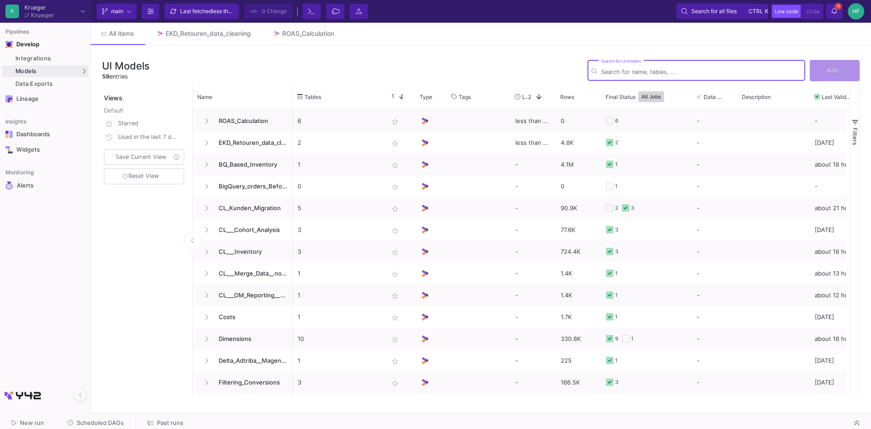
click at [618, 74] on input "Search for UI models" at bounding box center [701, 72] width 200 height 7
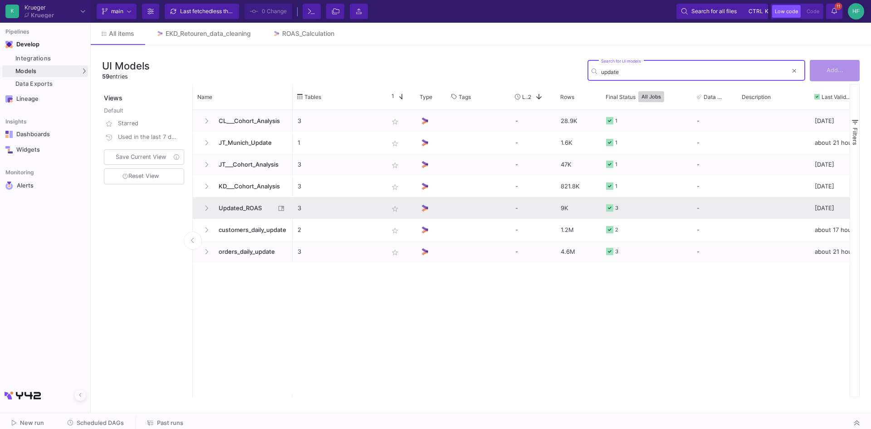
type input "update"
click at [241, 211] on span "Updated_ROAS" at bounding box center [244, 207] width 62 height 21
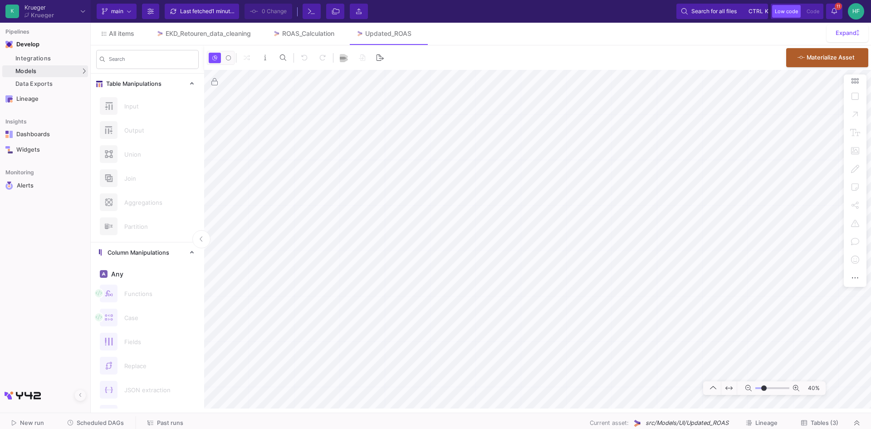
click at [185, 293] on mat-sidenav-container "Search Table Manipulations Input Output Union Join Aggregations Partition Colum…" at bounding box center [481, 226] width 780 height 363
type input "0"
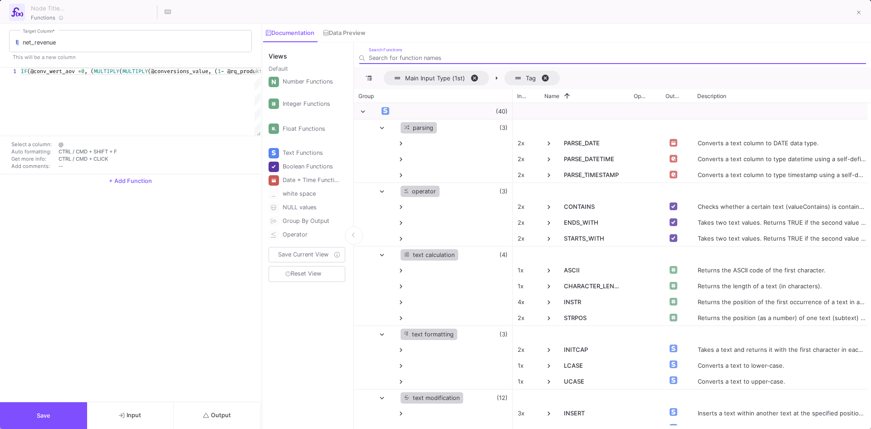
click at [133, 414] on span "Input" at bounding box center [130, 415] width 22 height 7
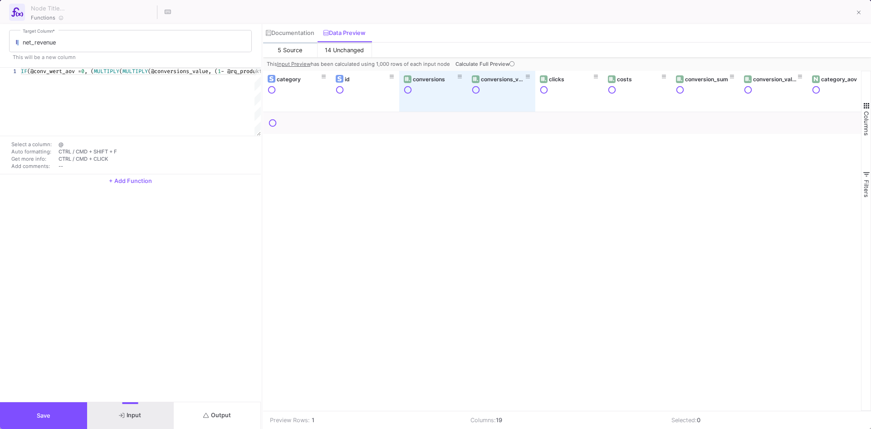
drag, startPoint x: 657, startPoint y: 164, endPoint x: 640, endPoint y: 158, distance: 18.4
click at [640, 158] on div at bounding box center [562, 261] width 599 height 299
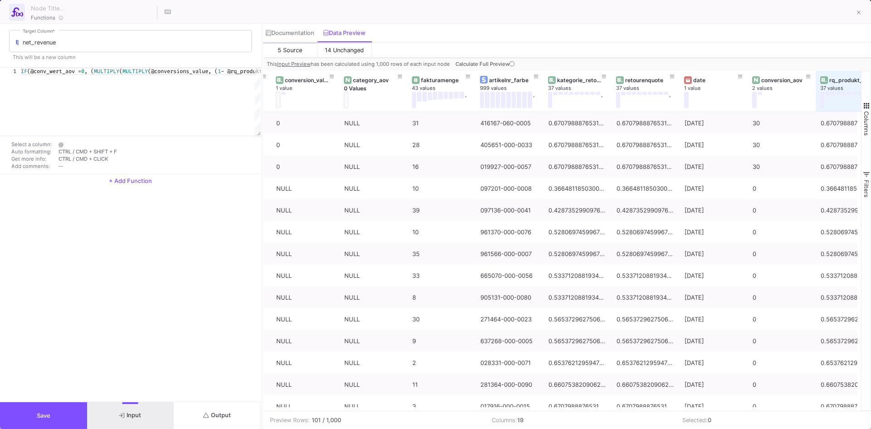
scroll to position [0, 466]
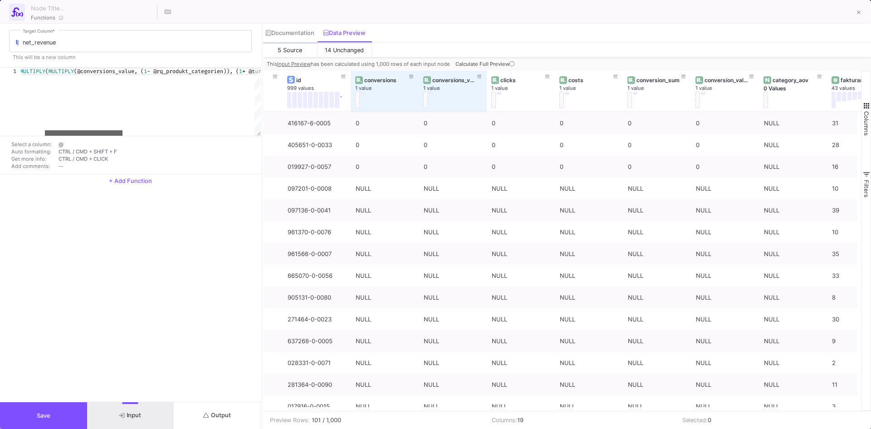
drag, startPoint x: 73, startPoint y: 132, endPoint x: 97, endPoint y: 134, distance: 24.2
click at [97, 134] on div at bounding box center [84, 132] width 78 height 5
drag, startPoint x: 115, startPoint y: 131, endPoint x: 135, endPoint y: 133, distance: 20.0
click at [135, 133] on div at bounding box center [104, 132] width 78 height 5
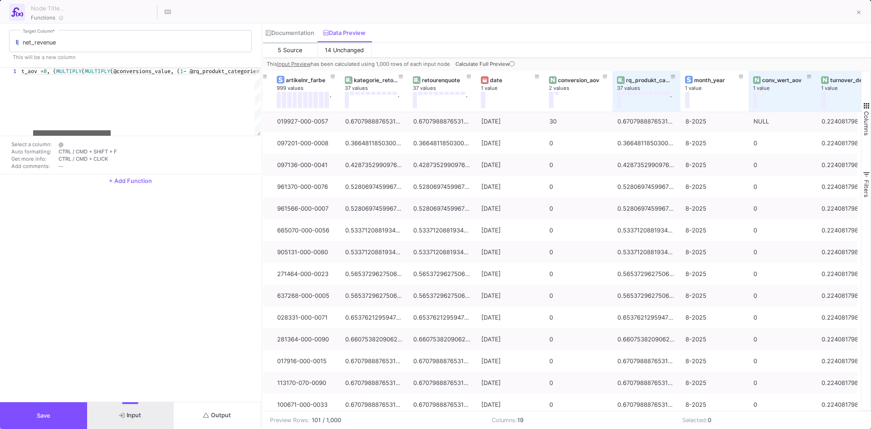
drag, startPoint x: 110, startPoint y: 134, endPoint x: 79, endPoint y: 141, distance: 32.5
click at [79, 141] on div "1 IF (@conv_wert_aov = 0 , ( MULTIPLY ( MULTIPLY (@conversions_value, ( 1 - @rq…" at bounding box center [130, 121] width 261 height 107
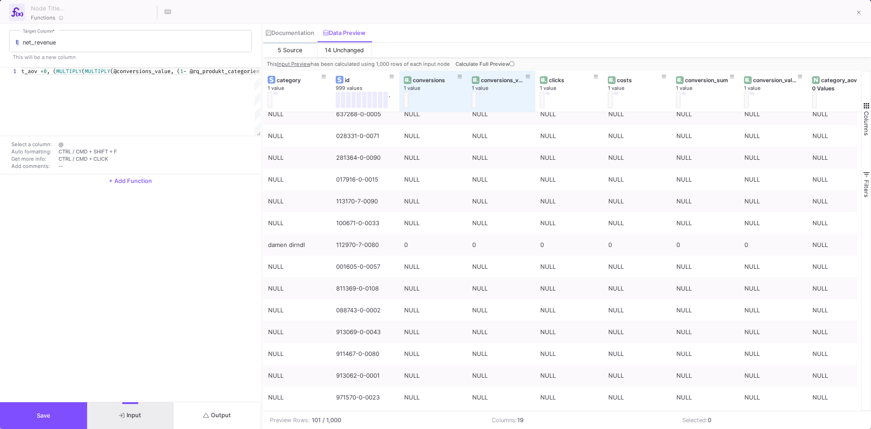
click at [434, 410] on mat-sidenav-content "Drag here to set row groups Drag here to set column labels category_aov 0 Value…" at bounding box center [567, 250] width 609 height 358
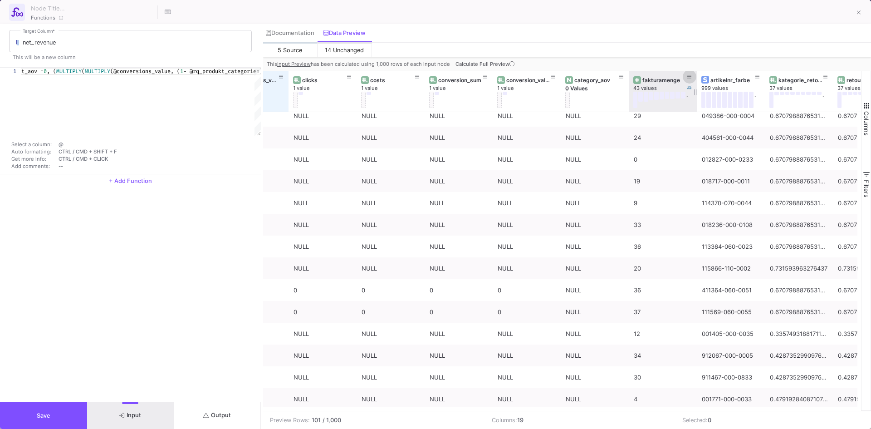
click at [686, 76] on button at bounding box center [690, 77] width 14 height 14
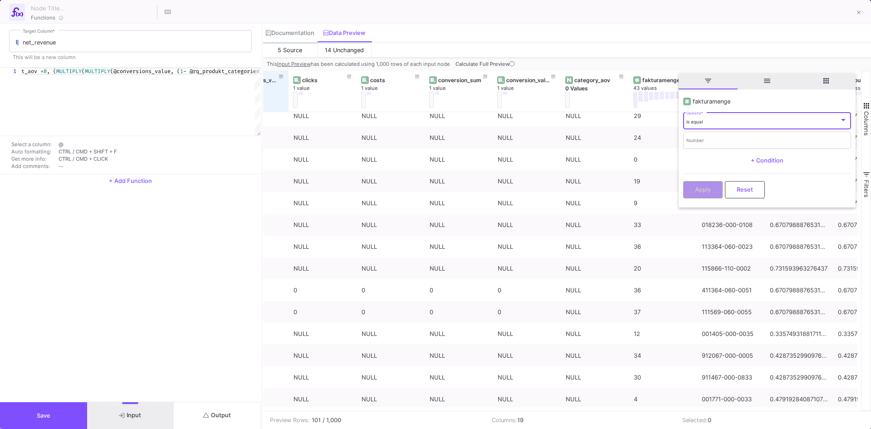
click at [720, 120] on div "is equal" at bounding box center [763, 122] width 153 height 6
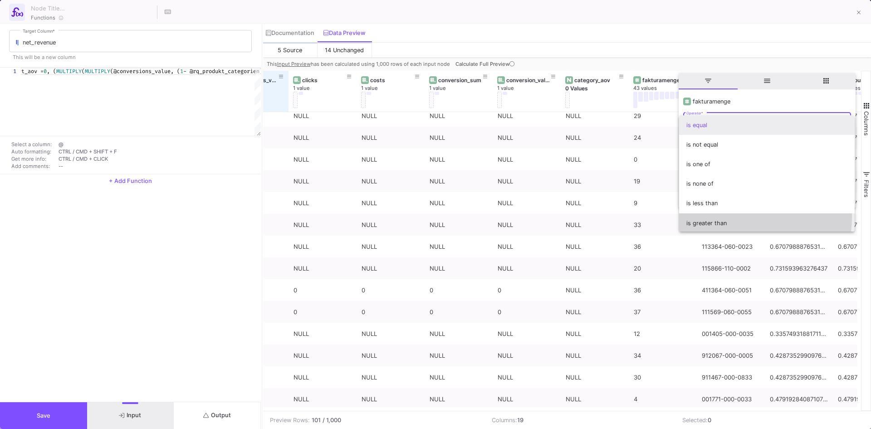
click at [725, 216] on span "is greater than" at bounding box center [767, 223] width 161 height 20
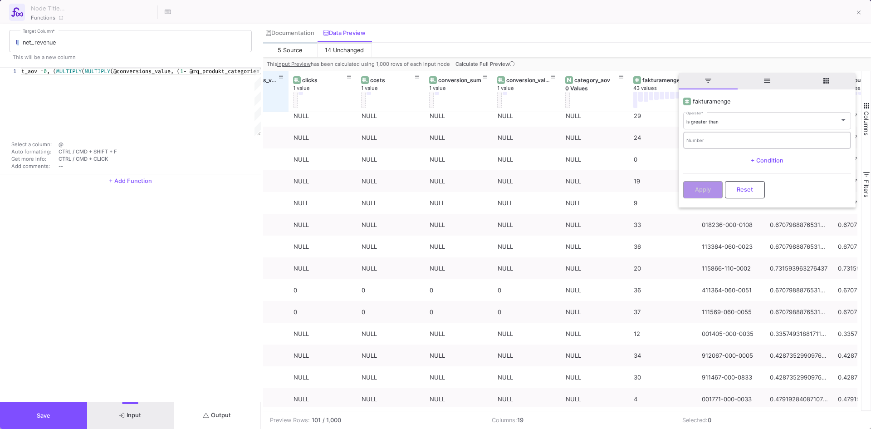
click at [696, 146] on div "Number" at bounding box center [767, 139] width 161 height 19
type input "50"
click at [704, 194] on button "Apply" at bounding box center [702, 188] width 39 height 17
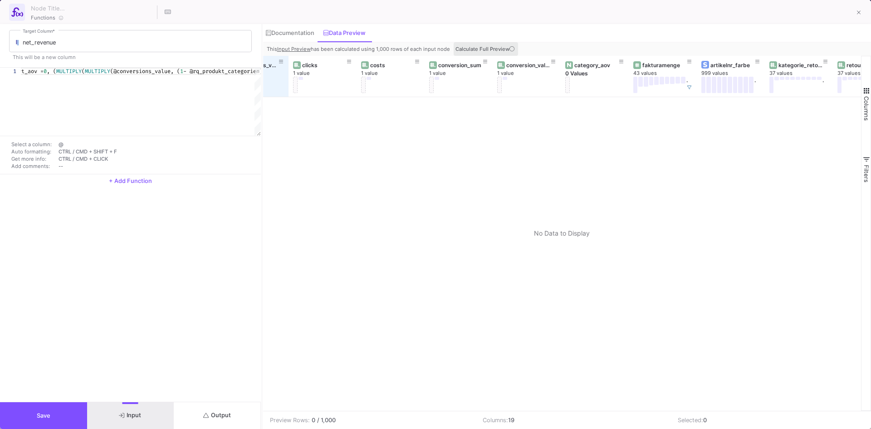
click at [509, 45] on button "Calculate Full Preview" at bounding box center [486, 49] width 64 height 14
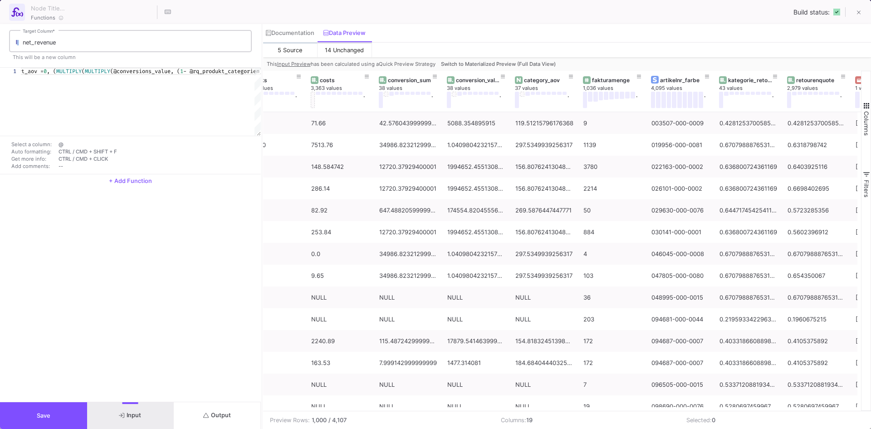
click at [80, 39] on input "net_revenue" at bounding box center [135, 42] width 225 height 7
drag, startPoint x: 91, startPoint y: 41, endPoint x: 77, endPoint y: 43, distance: 14.2
click at [77, 43] on input "net_revenue" at bounding box center [135, 42] width 225 height 7
click at [72, 42] on input "net_revenue" at bounding box center [135, 42] width 225 height 7
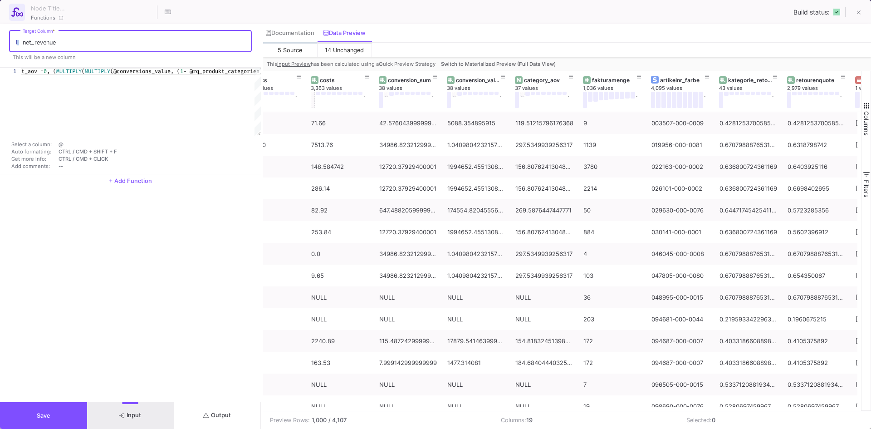
click at [72, 42] on input "net_revenue" at bounding box center [135, 42] width 225 height 7
click at [859, 10] on icon at bounding box center [859, 13] width 4 height 6
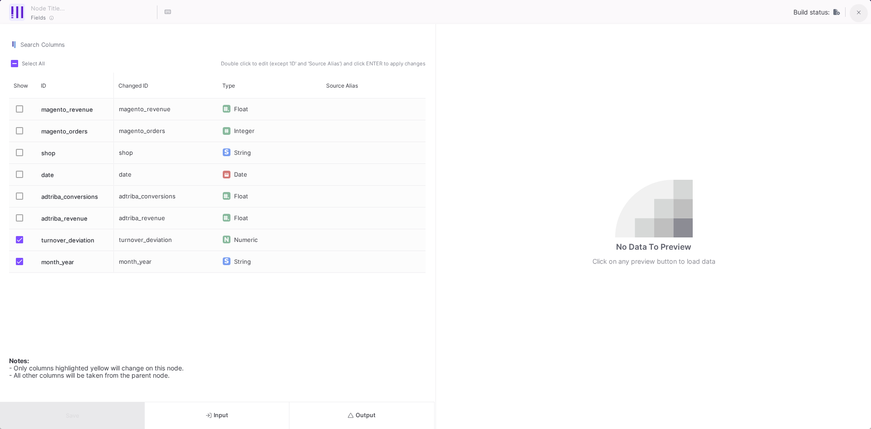
click at [861, 11] on icon at bounding box center [859, 13] width 4 height 4
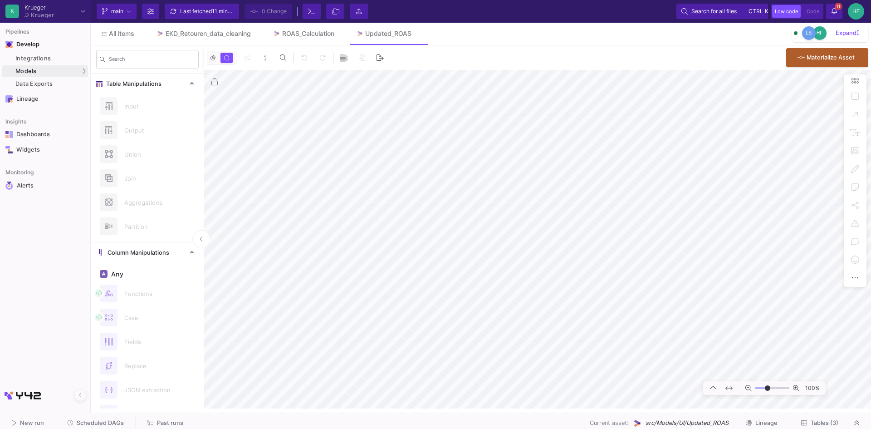
type input "-41"
click at [534, 34] on div "All items EKD_Retouren_data_cleaning ROAS_Calculation Updated_ROAS" at bounding box center [481, 34] width 780 height 22
click at [837, 12] on button "11 11 Notifications" at bounding box center [834, 11] width 16 height 15
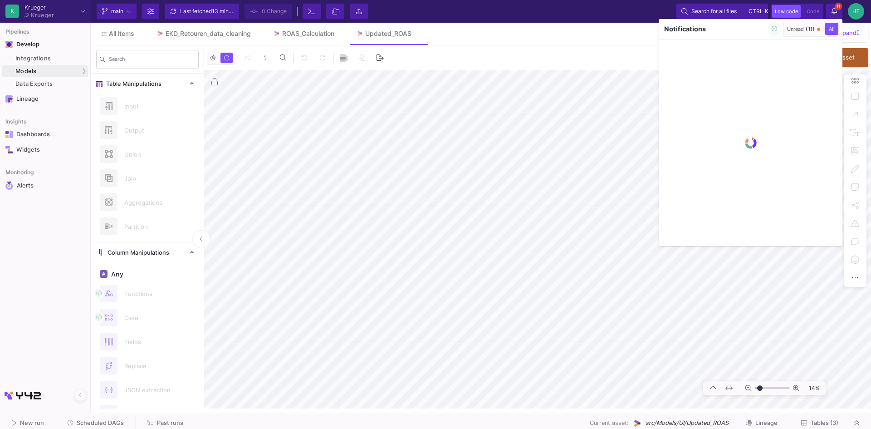
click at [562, 11] on div at bounding box center [435, 214] width 871 height 429
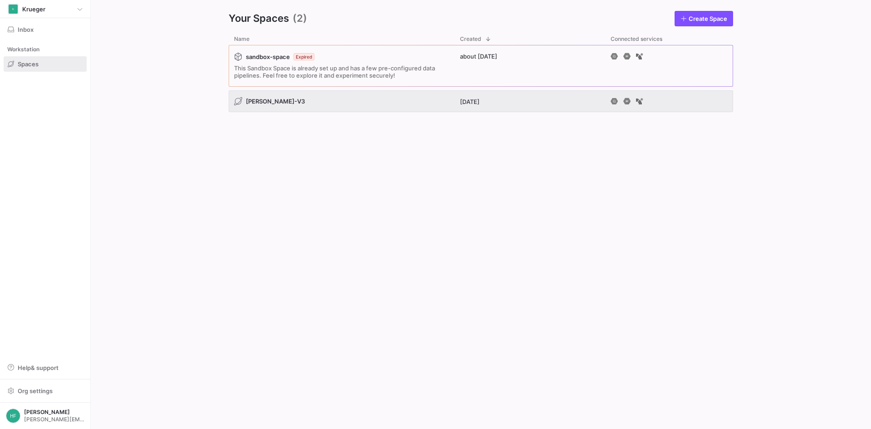
click at [98, 184] on y42-org-space-overview "Your Spaces (2) Create Space Drag here to set row groups Drag here to set colum…" at bounding box center [481, 214] width 780 height 429
